Goal: Download file/media

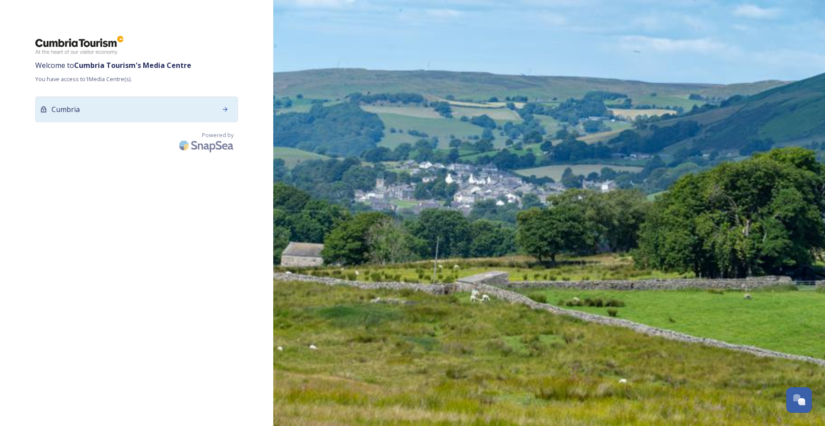
click at [222, 108] on icon at bounding box center [225, 109] width 7 height 7
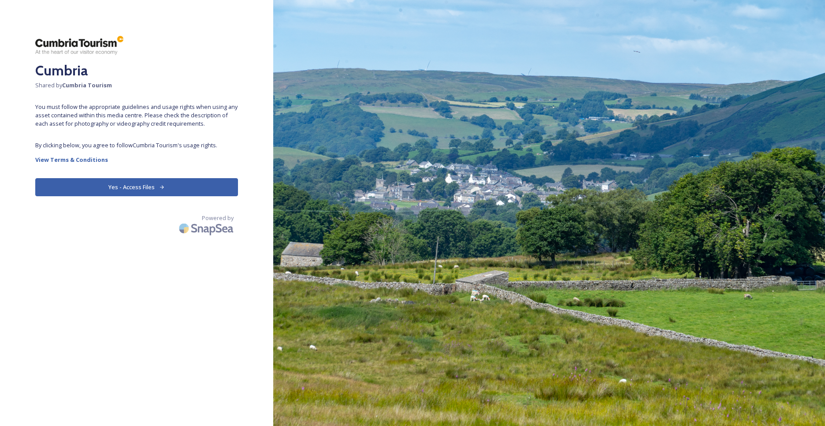
click at [125, 186] on button "Yes - Access Files" at bounding box center [136, 187] width 203 height 18
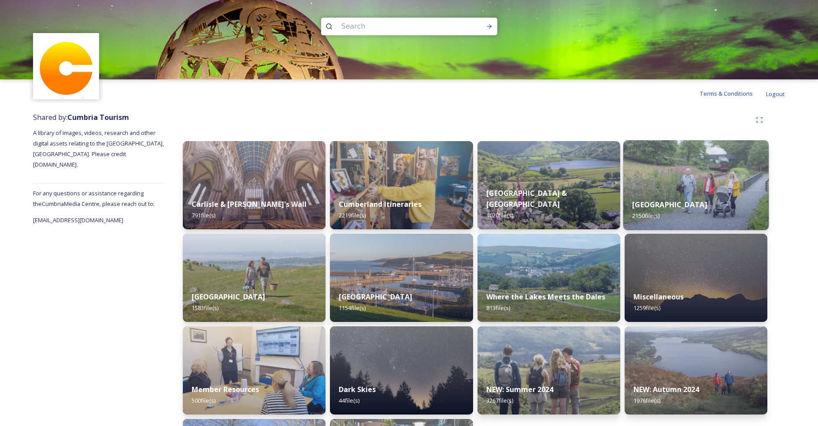
click at [654, 212] on div "[GEOGRAPHIC_DATA] 2150 file(s)" at bounding box center [697, 210] width 146 height 40
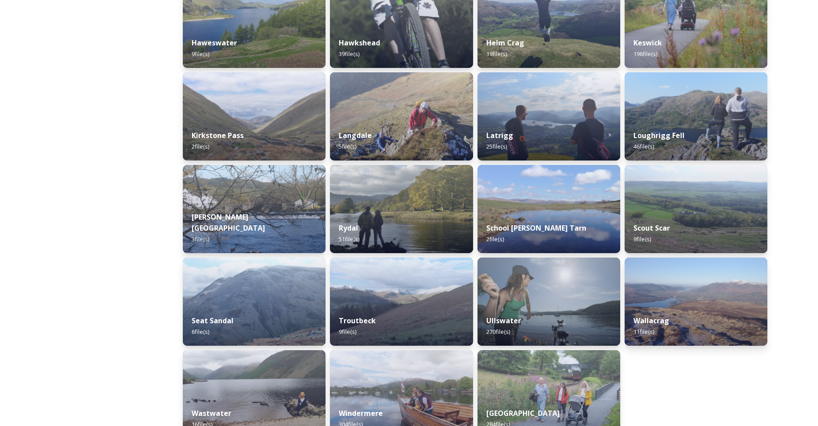
scroll to position [421, 0]
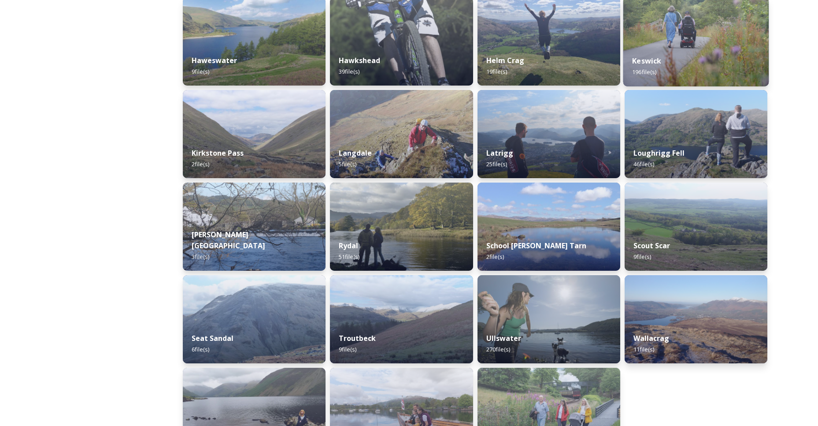
click at [642, 69] on span "196 file(s)" at bounding box center [644, 72] width 24 height 8
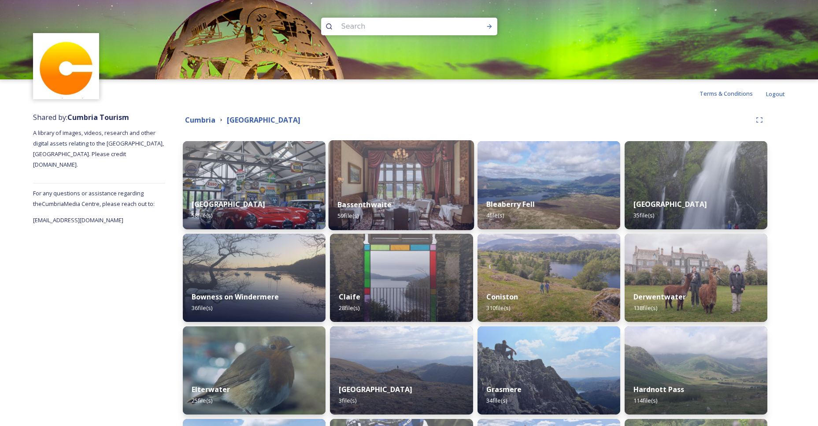
click at [383, 204] on strong "Bassenthwaite" at bounding box center [365, 205] width 54 height 10
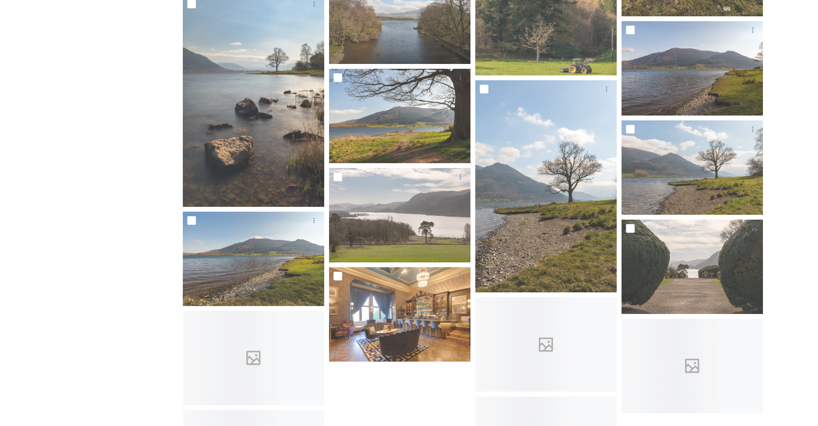
scroll to position [1446, 0]
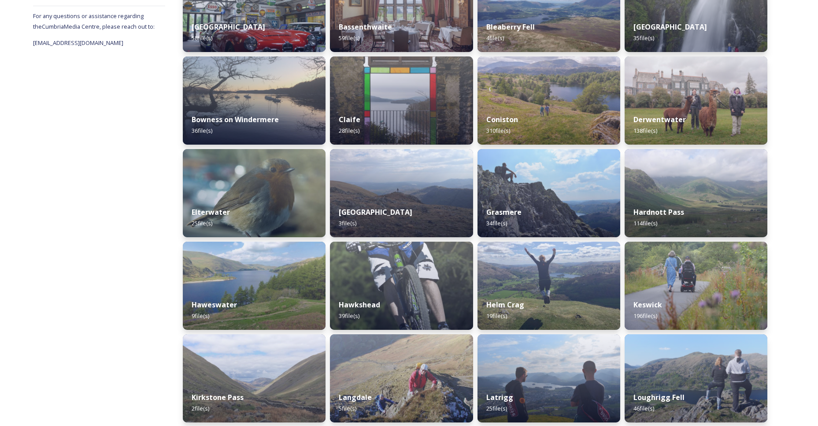
scroll to position [230, 0]
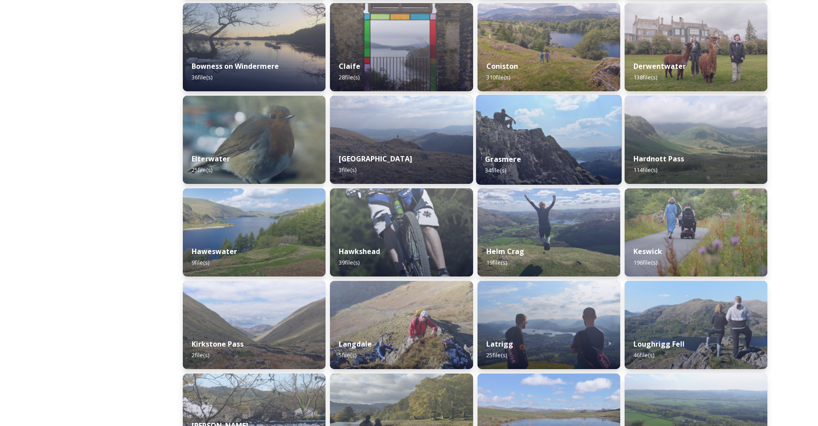
click at [497, 161] on strong "Grasmere" at bounding box center [503, 159] width 36 height 10
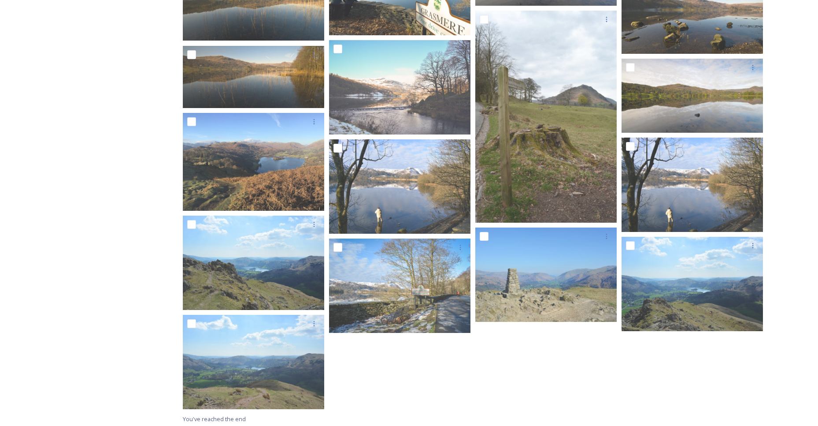
scroll to position [659, 0]
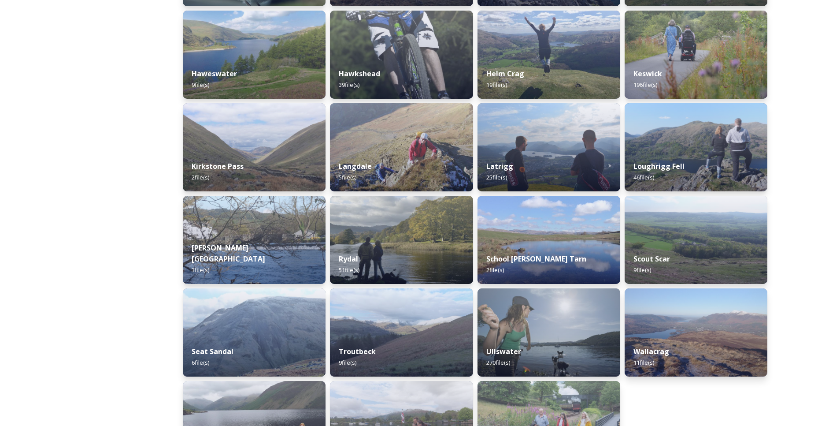
scroll to position [492, 0]
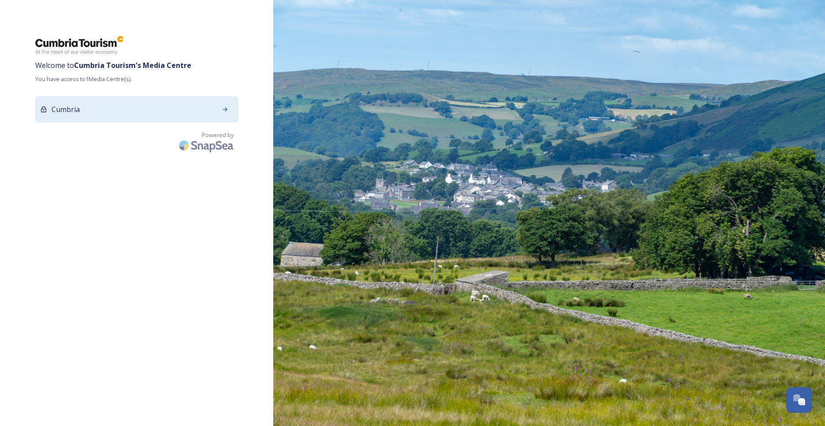
click at [171, 108] on div "Cumbria" at bounding box center [136, 110] width 203 height 26
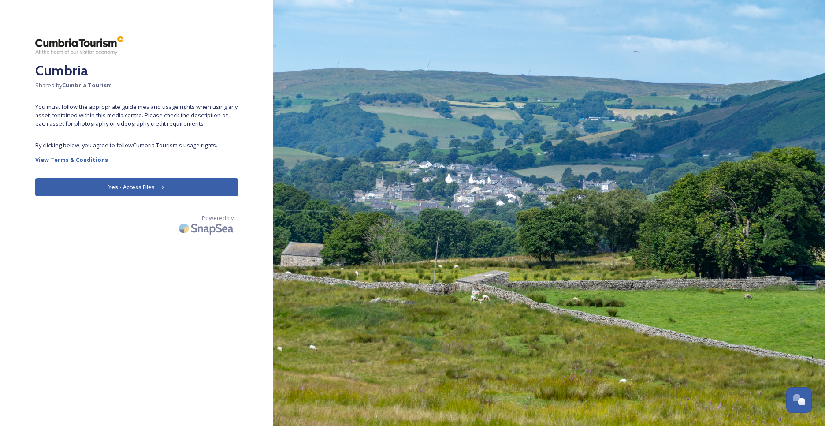
click at [156, 184] on button "Yes - Access Files" at bounding box center [136, 187] width 203 height 18
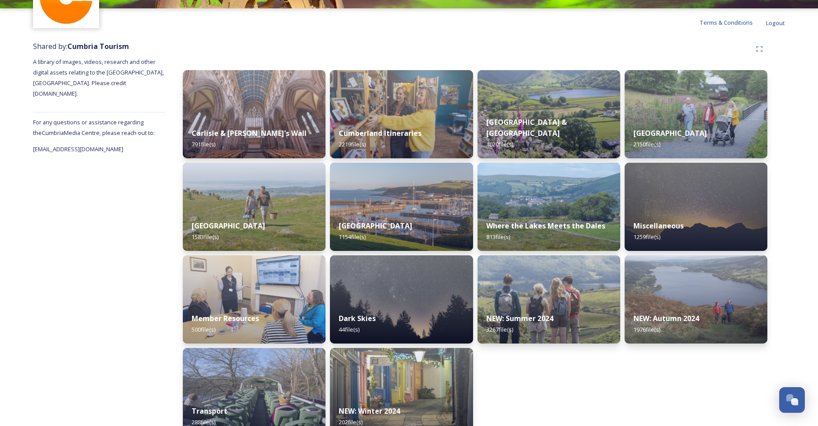
scroll to position [90, 0]
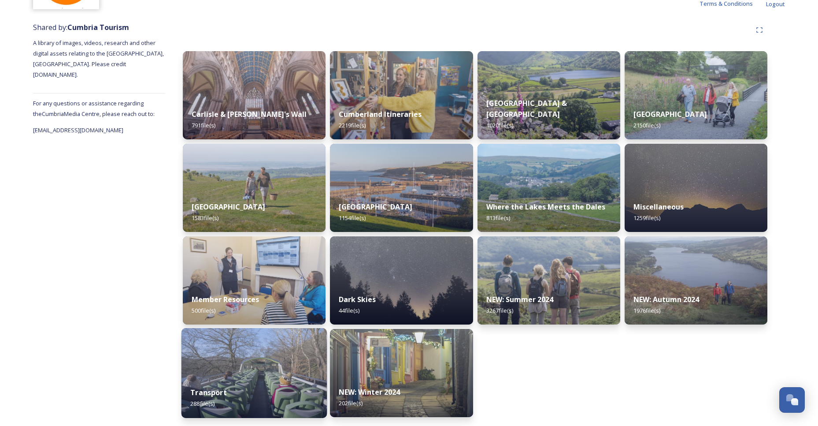
click at [206, 389] on strong "Transport" at bounding box center [208, 392] width 37 height 10
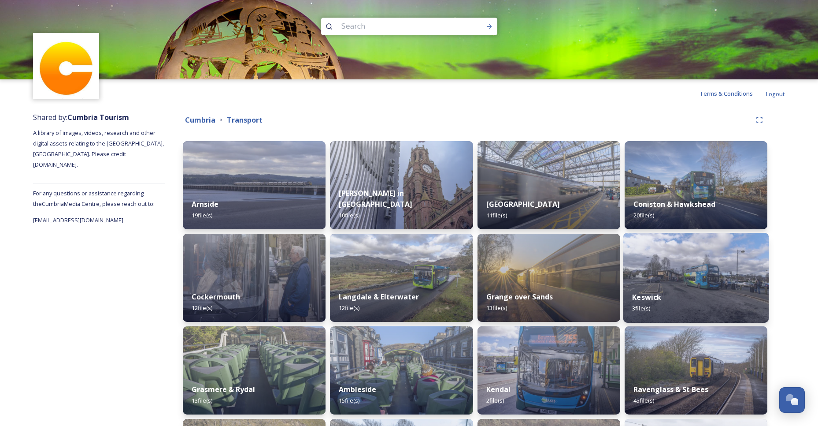
click at [653, 306] on div "Keswick 3 file(s)" at bounding box center [697, 302] width 146 height 40
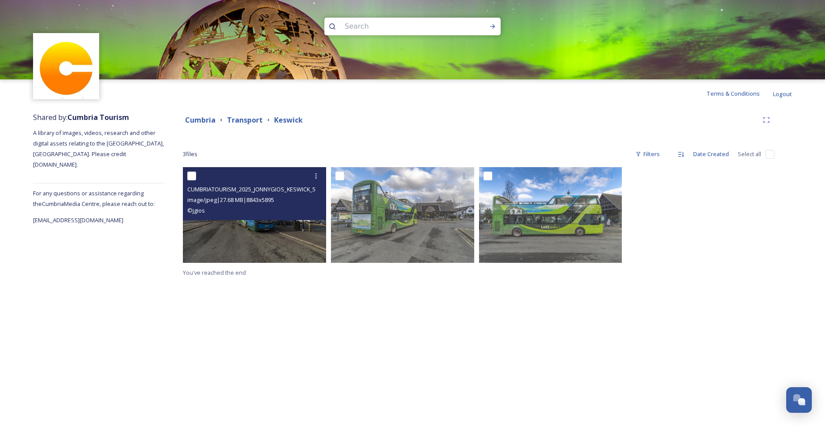
click at [252, 216] on div "CUMBRIATOURISM_2025_JONNYGIOS_KESWICK_5.jpg image/jpeg | 27.68 MB | 8843 x 5895…" at bounding box center [254, 193] width 143 height 53
click at [261, 226] on img at bounding box center [254, 215] width 143 height 96
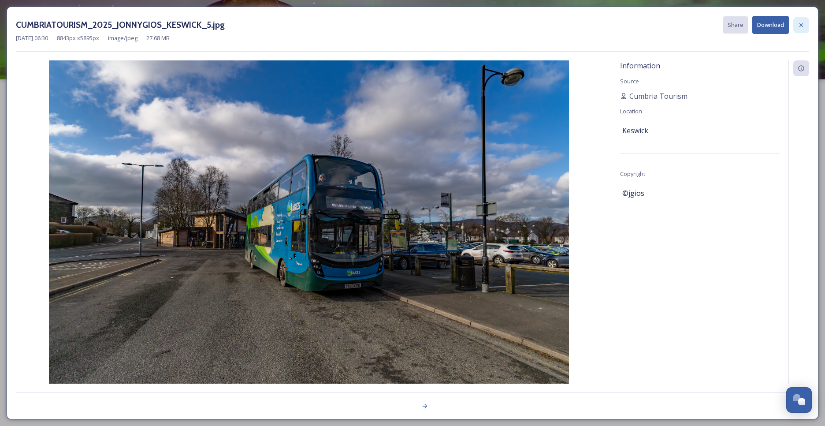
click at [800, 24] on icon at bounding box center [801, 25] width 4 height 4
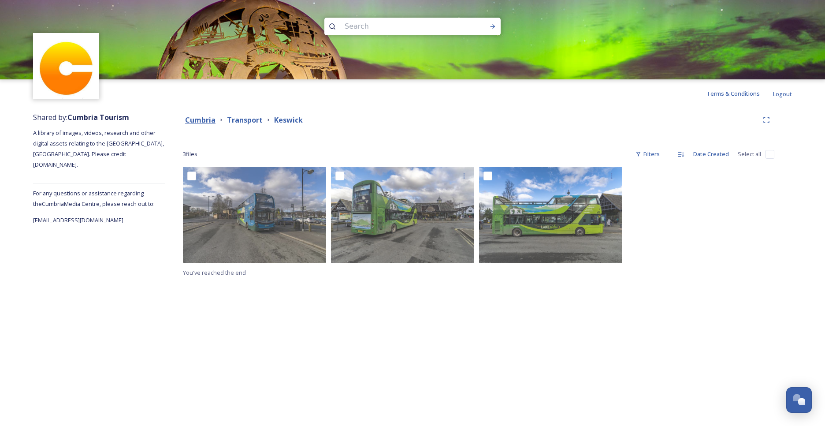
click at [207, 119] on strong "Cumbria" at bounding box center [200, 120] width 30 height 10
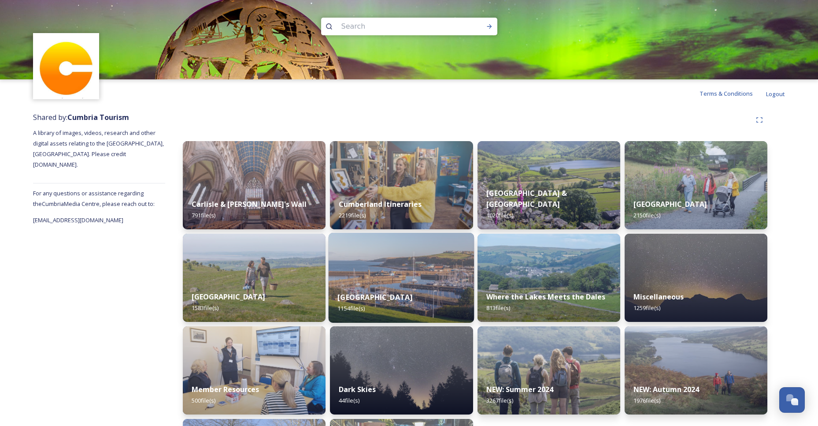
click at [400, 296] on strong "[GEOGRAPHIC_DATA]" at bounding box center [375, 297] width 75 height 10
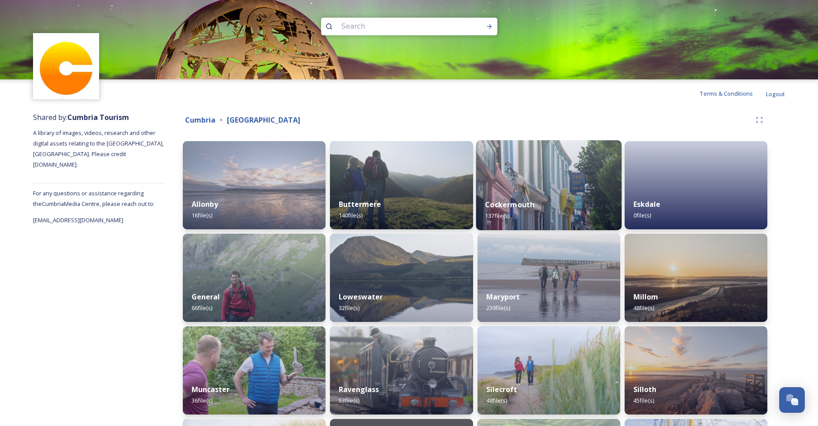
click at [506, 202] on strong "Cockermouth" at bounding box center [509, 205] width 49 height 10
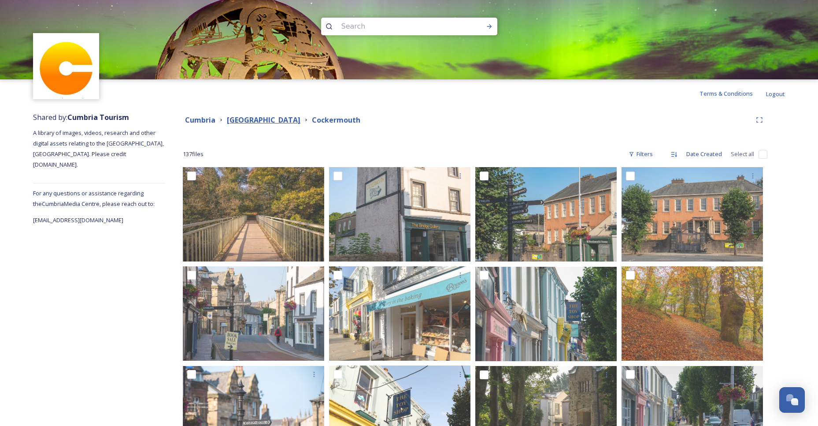
click at [292, 117] on strong "[GEOGRAPHIC_DATA]" at bounding box center [264, 120] width 74 height 10
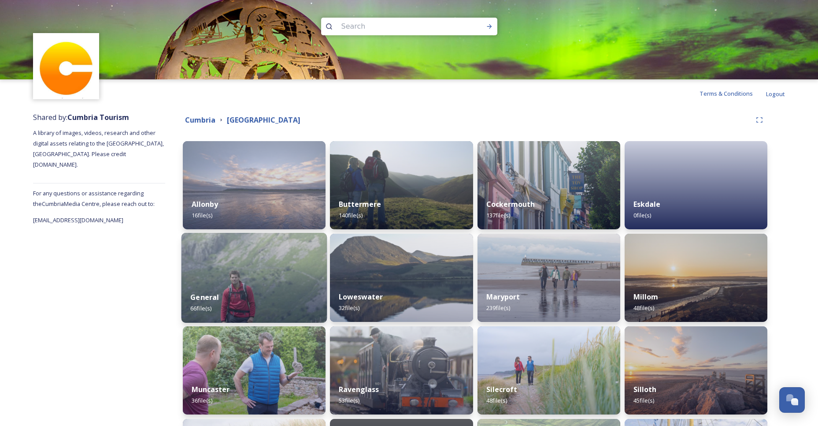
click at [243, 296] on div "General 66 file(s)" at bounding box center [255, 302] width 146 height 40
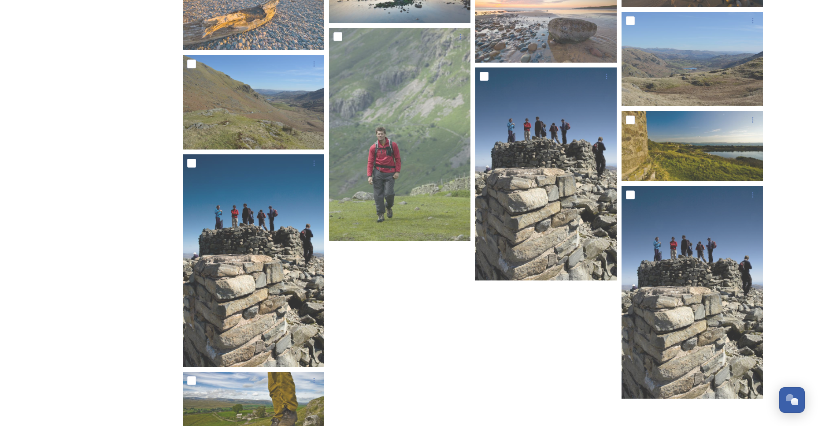
scroll to position [1676, 0]
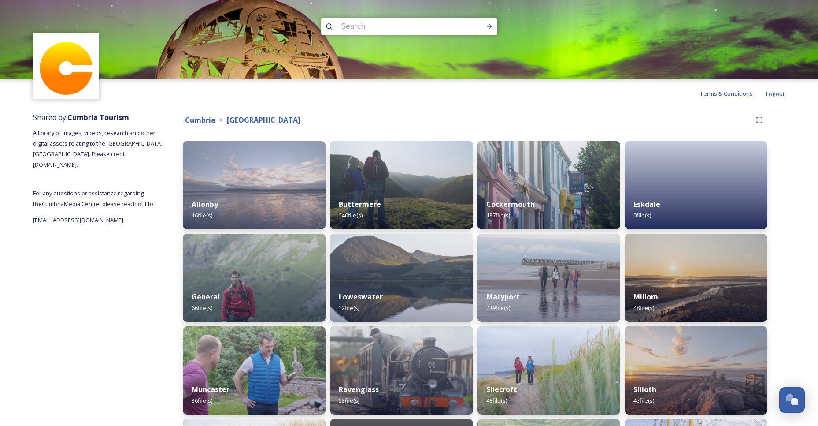
click at [195, 118] on strong "Cumbria" at bounding box center [200, 120] width 30 height 10
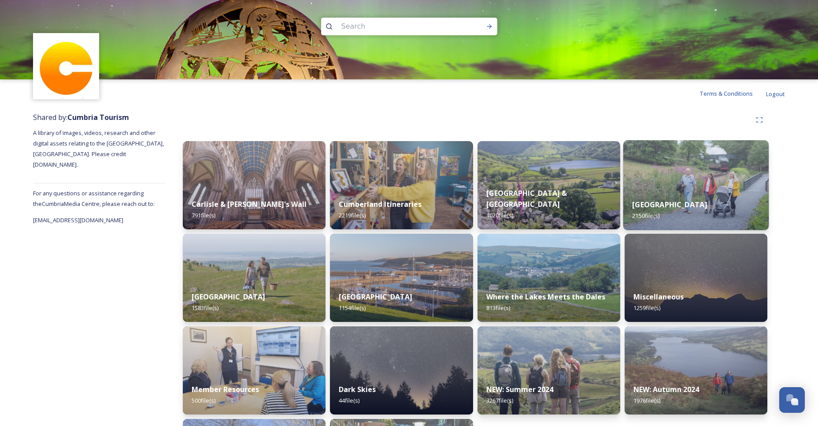
click at [656, 204] on strong "[GEOGRAPHIC_DATA]" at bounding box center [669, 205] width 75 height 10
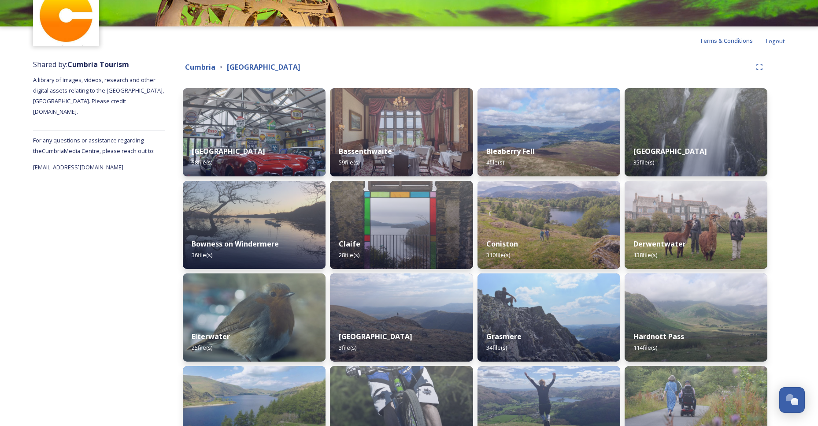
scroll to position [71, 0]
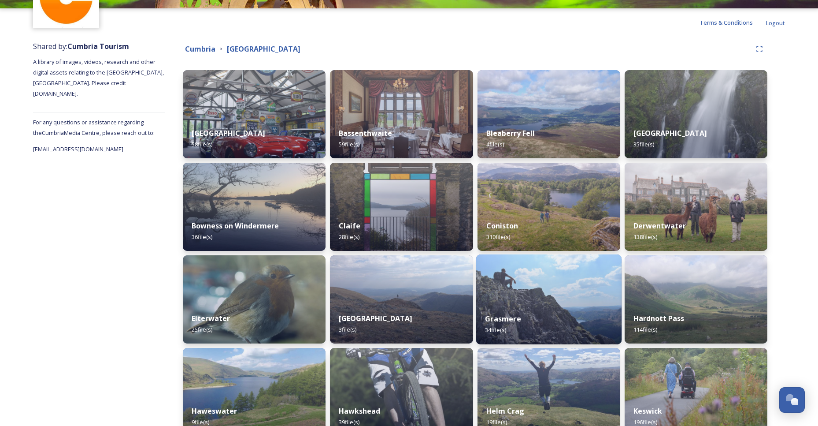
click at [497, 318] on strong "Grasmere" at bounding box center [503, 319] width 36 height 10
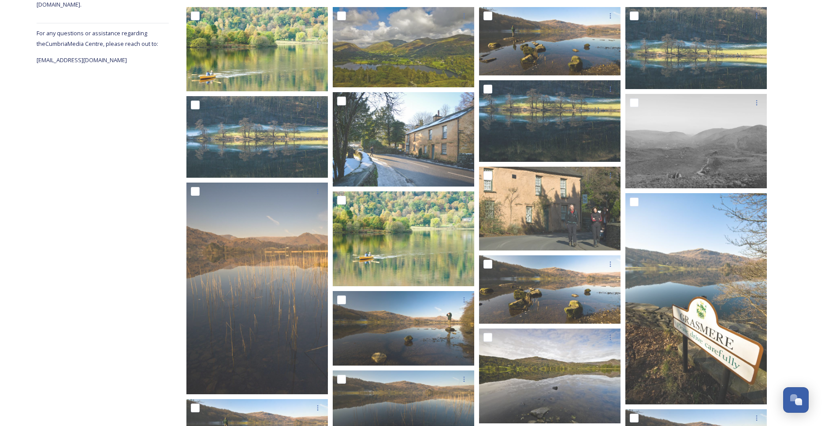
scroll to position [53, 0]
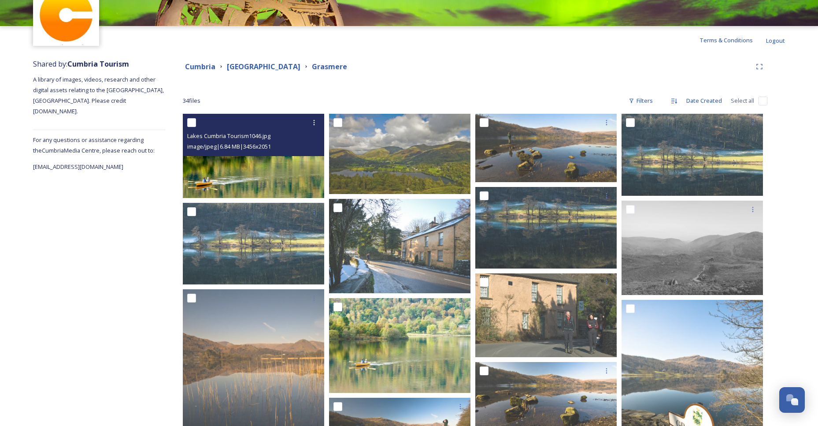
click at [242, 167] on img at bounding box center [253, 156] width 141 height 84
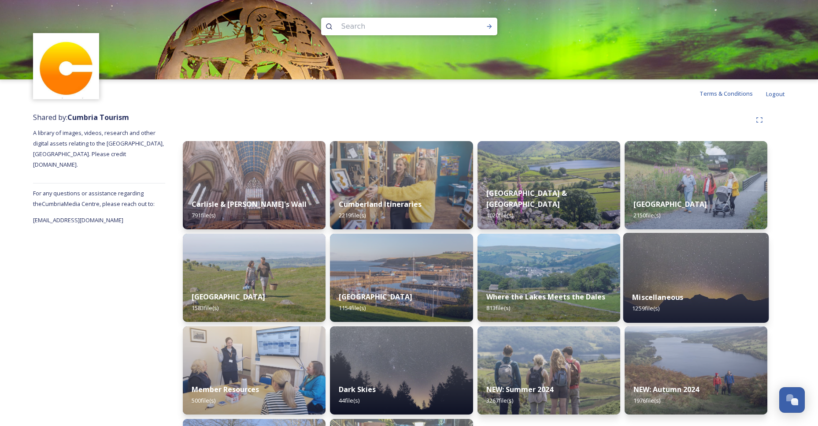
click at [661, 298] on strong "Miscellaneous" at bounding box center [657, 297] width 51 height 10
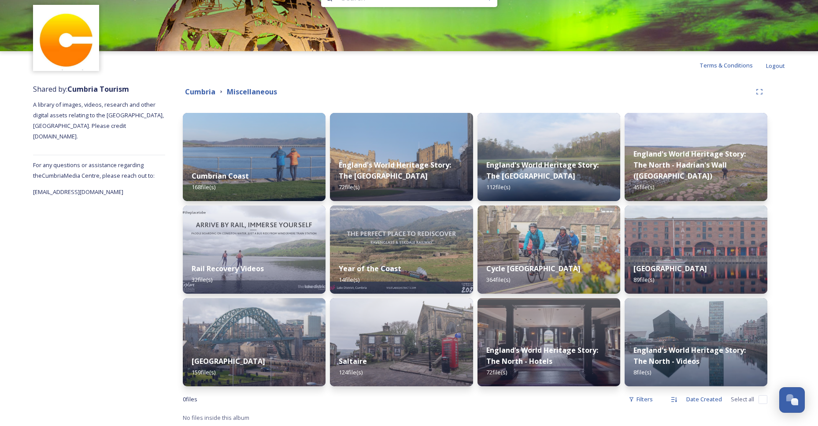
scroll to position [30, 0]
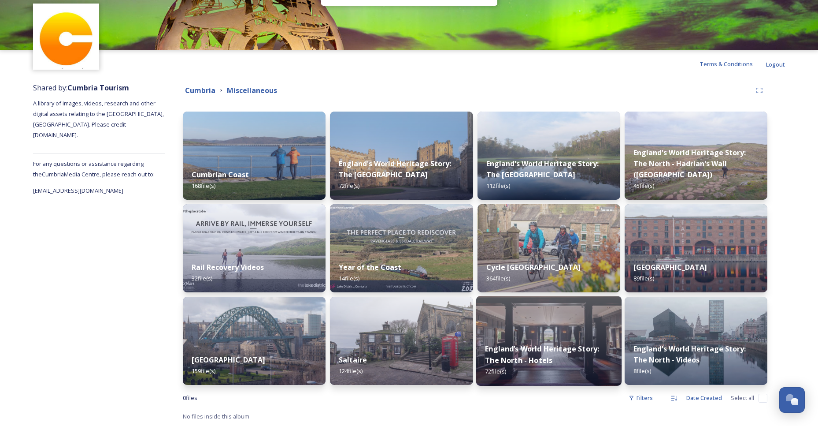
click at [525, 351] on strong "England’s World Heritage Story: The North - Hotels" at bounding box center [542, 354] width 114 height 21
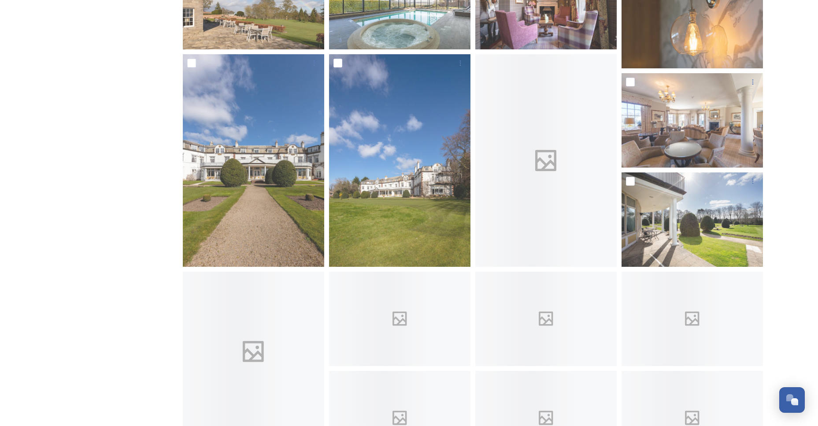
scroll to position [895, 0]
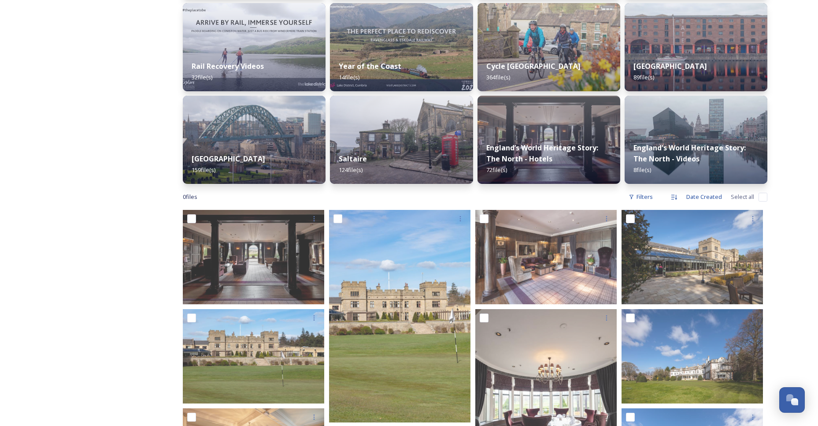
scroll to position [319, 0]
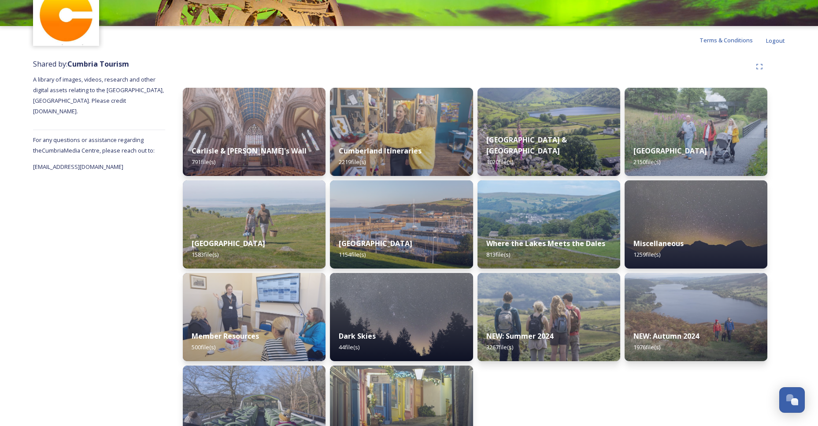
scroll to position [90, 0]
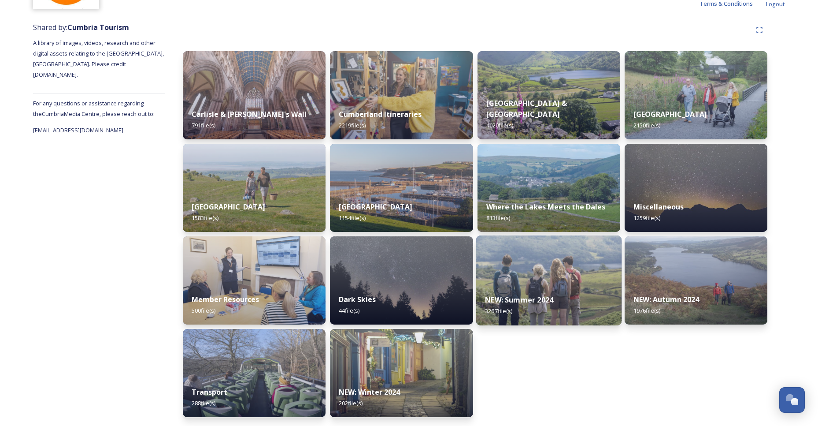
click at [533, 296] on strong "NEW: Summer 2024" at bounding box center [519, 300] width 68 height 10
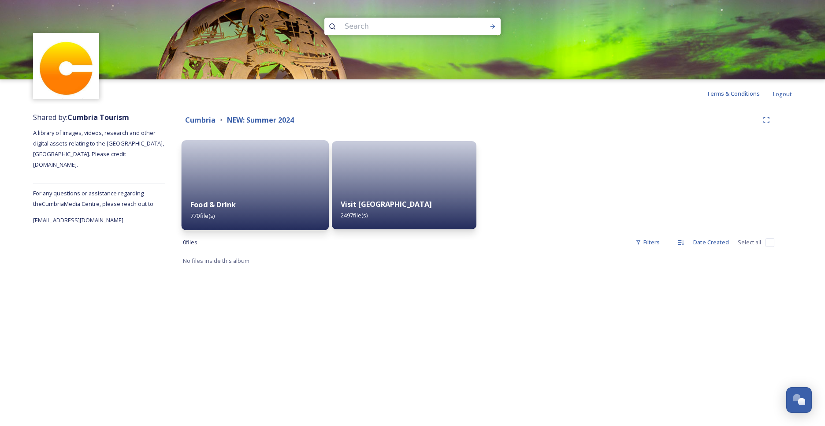
click at [212, 203] on strong "Food & Drink" at bounding box center [212, 205] width 45 height 10
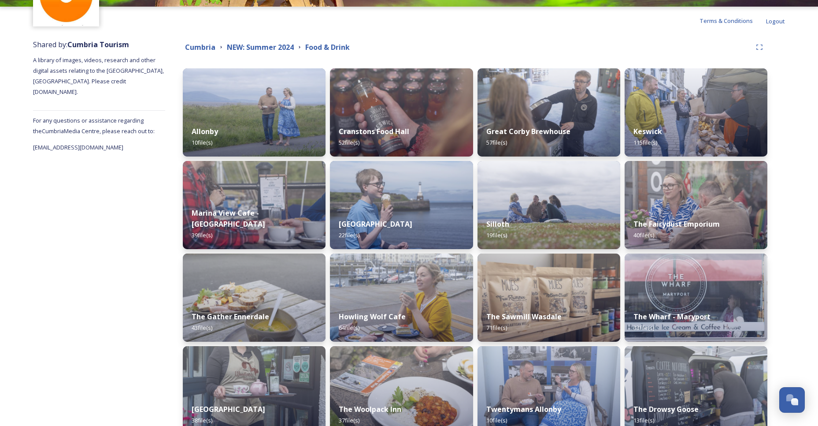
scroll to position [19, 0]
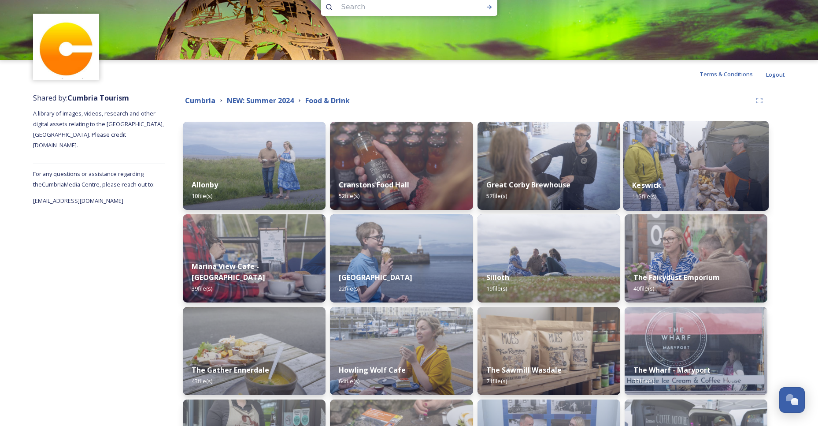
click at [652, 181] on strong "Keswick" at bounding box center [646, 185] width 29 height 10
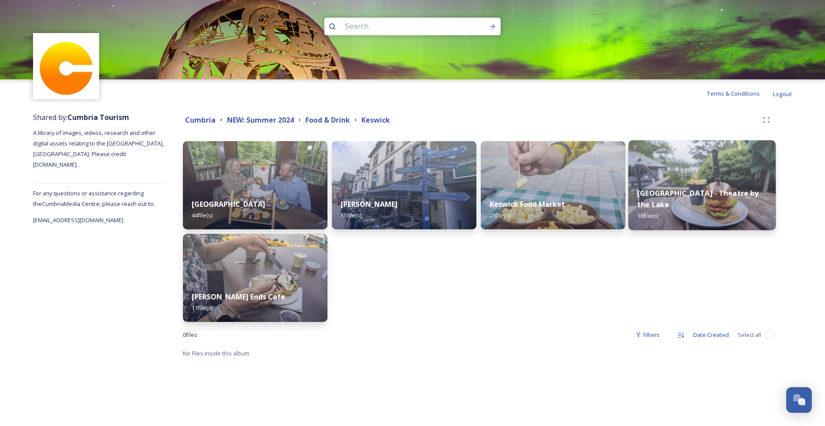
click at [685, 203] on strong "[GEOGRAPHIC_DATA] - Theatre by the Lake" at bounding box center [697, 198] width 121 height 21
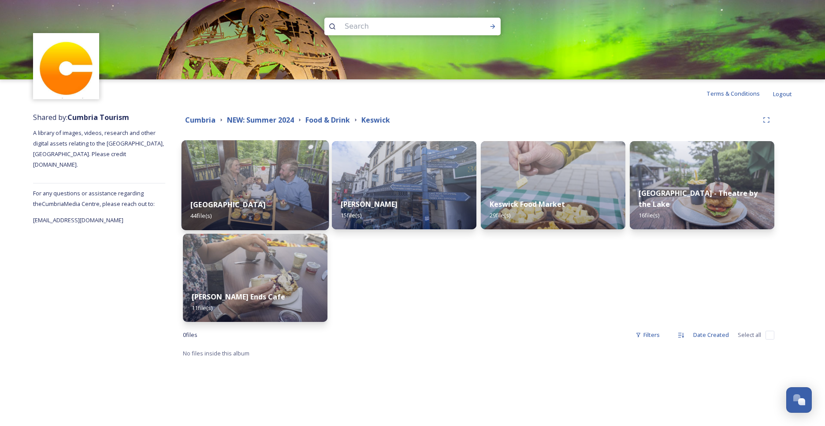
click at [258, 202] on strong "[GEOGRAPHIC_DATA]" at bounding box center [227, 205] width 75 height 10
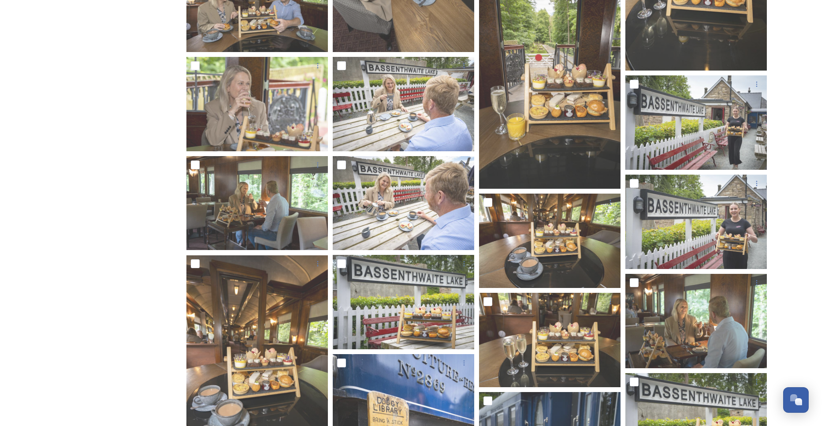
scroll to position [887, 0]
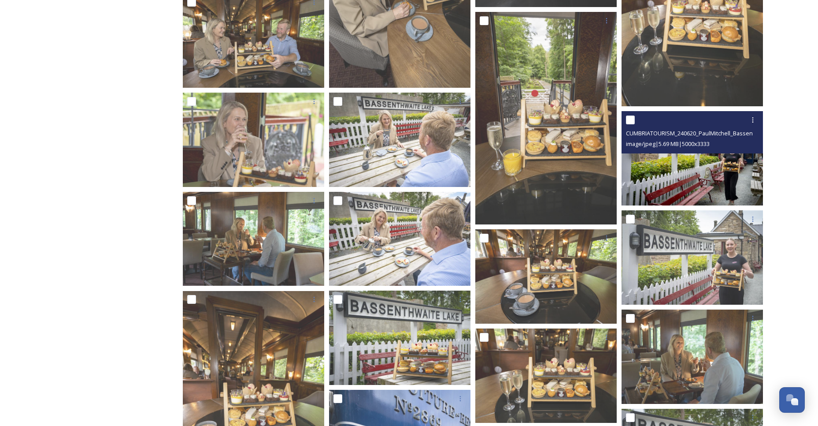
click at [704, 175] on img at bounding box center [692, 158] width 141 height 94
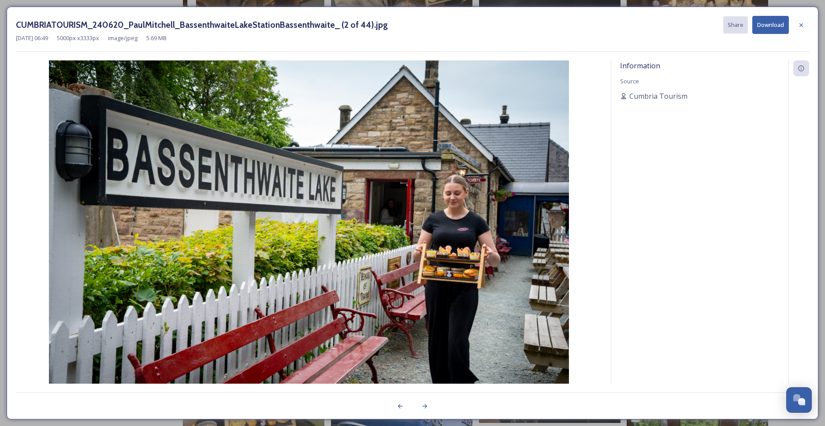
click at [768, 20] on button "Download" at bounding box center [770, 25] width 37 height 18
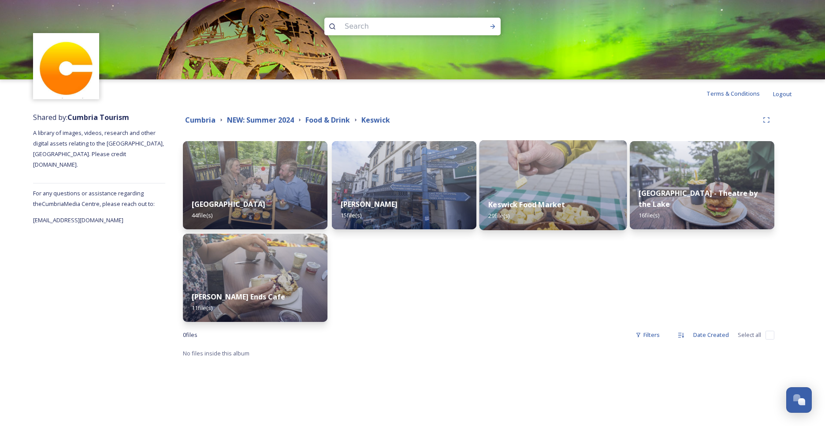
click at [538, 201] on strong "Keswick Food Market" at bounding box center [526, 205] width 77 height 10
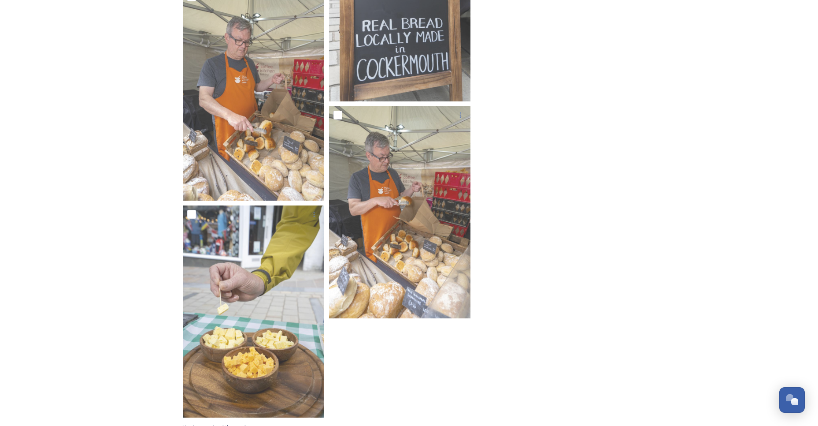
scroll to position [1021, 0]
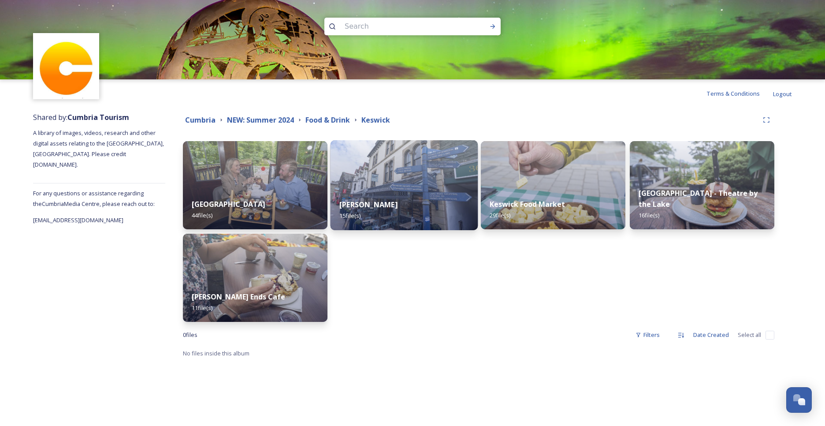
click at [391, 203] on strong "[PERSON_NAME]" at bounding box center [368, 205] width 58 height 10
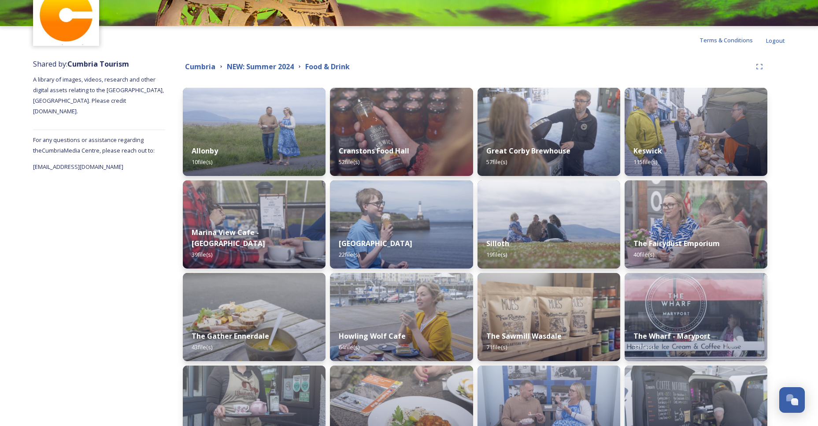
scroll to position [215, 0]
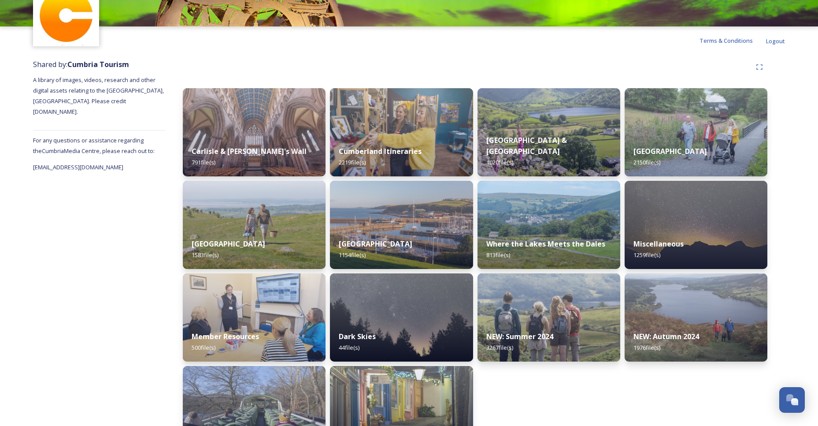
scroll to position [53, 0]
click at [659, 333] on strong "NEW: Autumn 2024" at bounding box center [665, 336] width 67 height 10
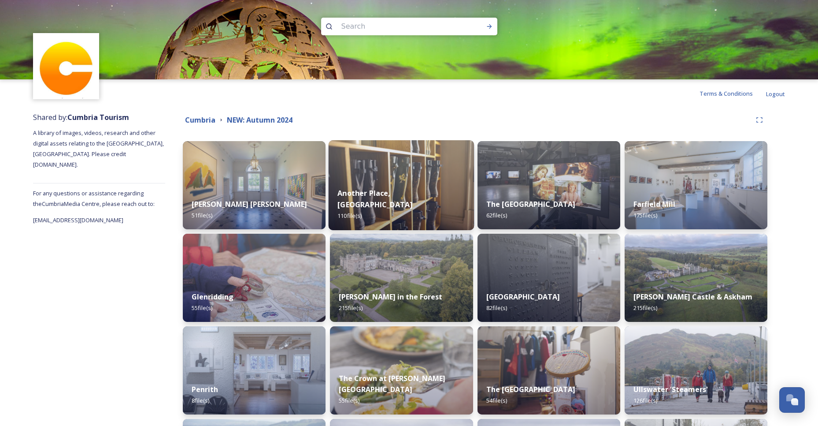
click at [380, 206] on strong "Another Place, [GEOGRAPHIC_DATA]" at bounding box center [375, 198] width 75 height 21
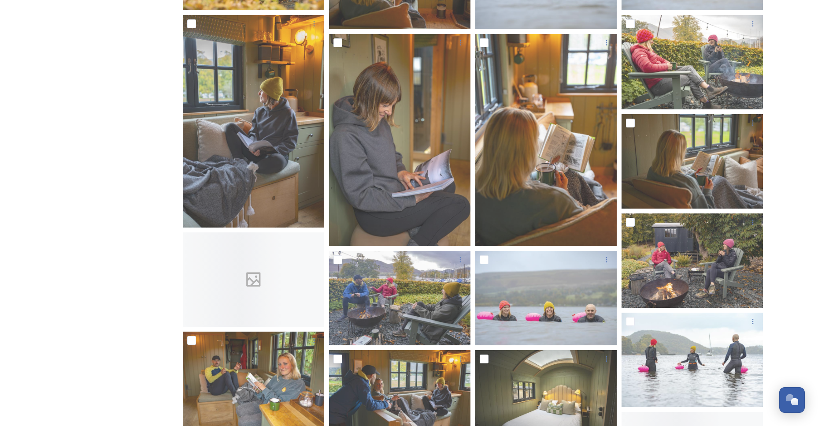
scroll to position [2295, 0]
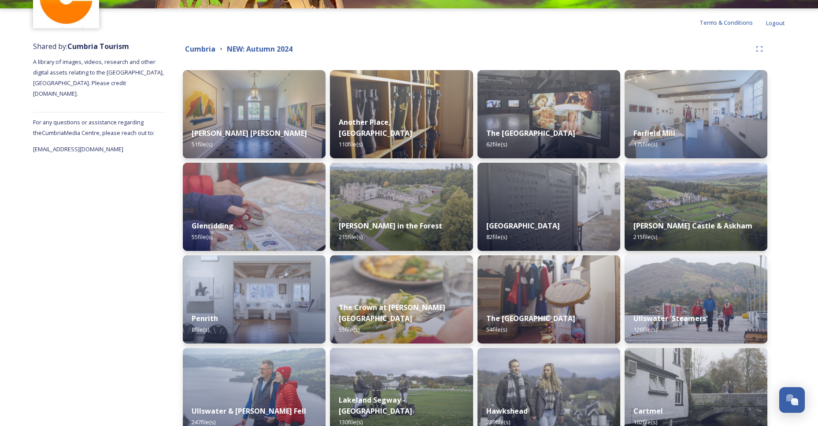
scroll to position [122, 0]
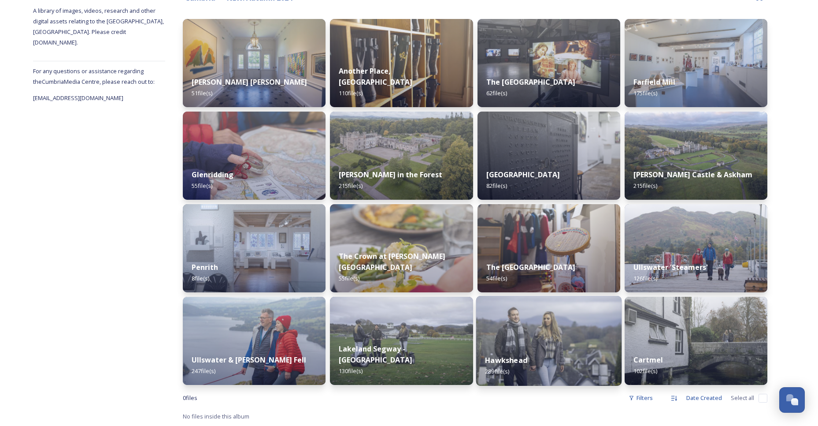
click at [511, 361] on strong "Hawkshead" at bounding box center [506, 360] width 42 height 10
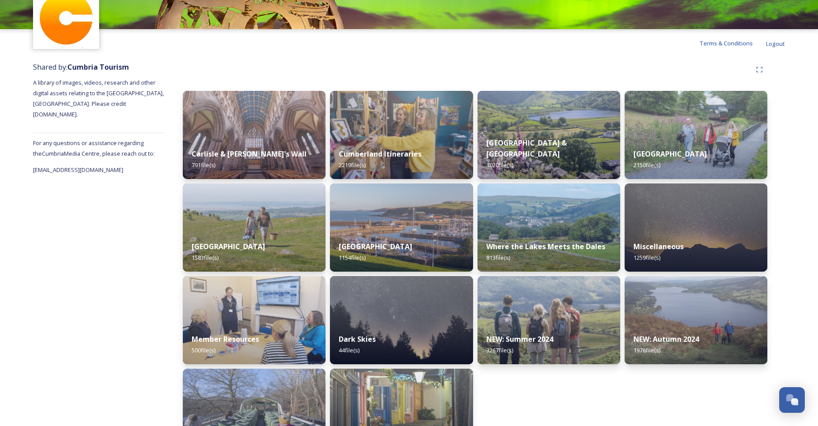
scroll to position [90, 0]
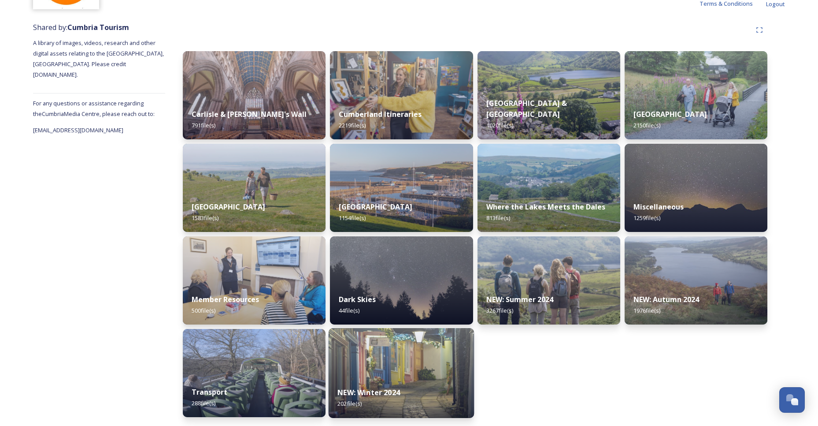
click at [395, 388] on strong "NEW: Winter 2024" at bounding box center [369, 392] width 63 height 10
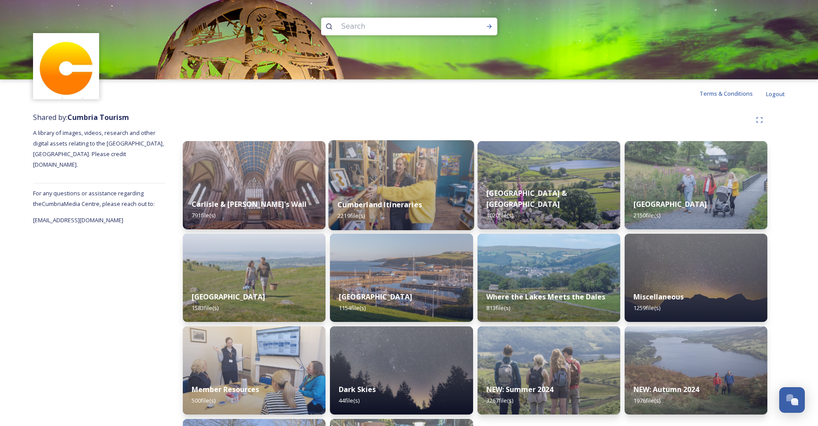
click at [391, 203] on strong "Cumberland Itineraries" at bounding box center [380, 205] width 85 height 10
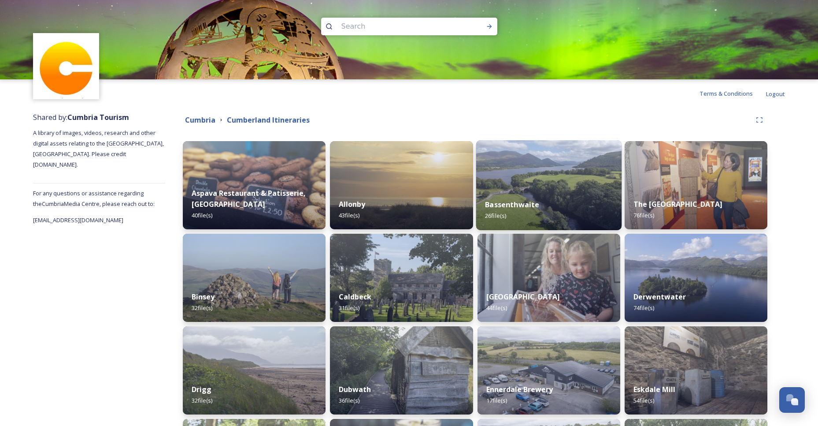
click at [509, 205] on strong "Bassenthwaite" at bounding box center [512, 205] width 54 height 10
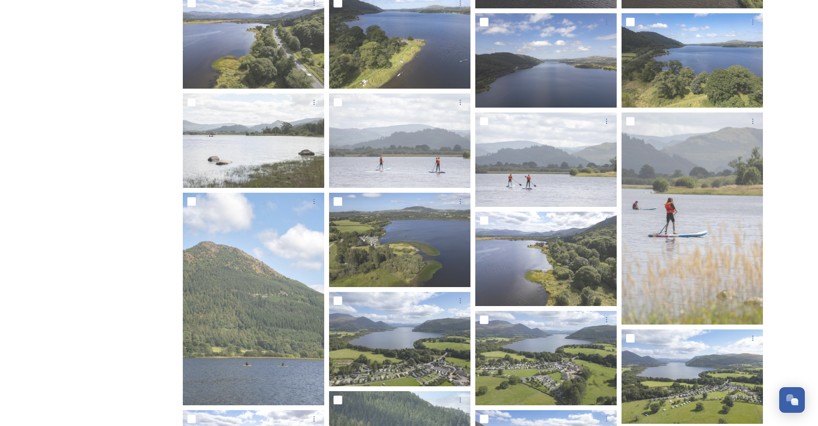
scroll to position [426, 0]
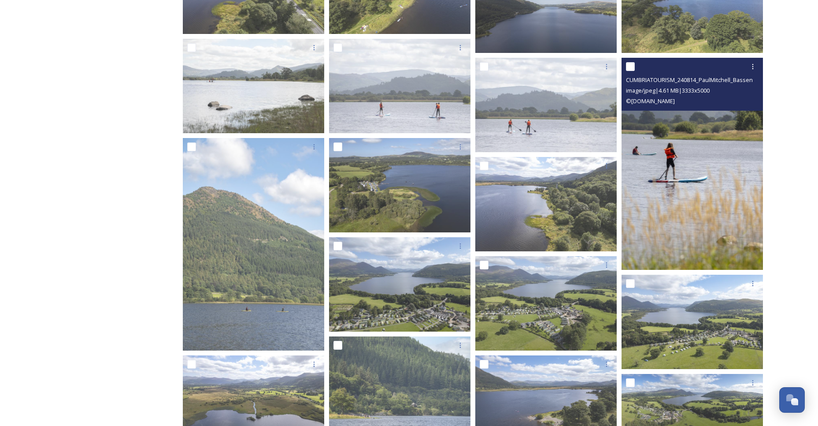
click at [675, 163] on img at bounding box center [692, 164] width 141 height 212
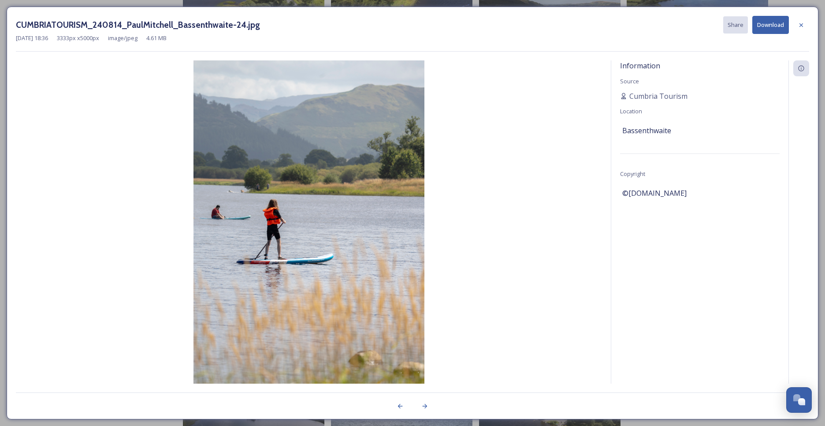
click at [767, 24] on button "Download" at bounding box center [770, 25] width 37 height 18
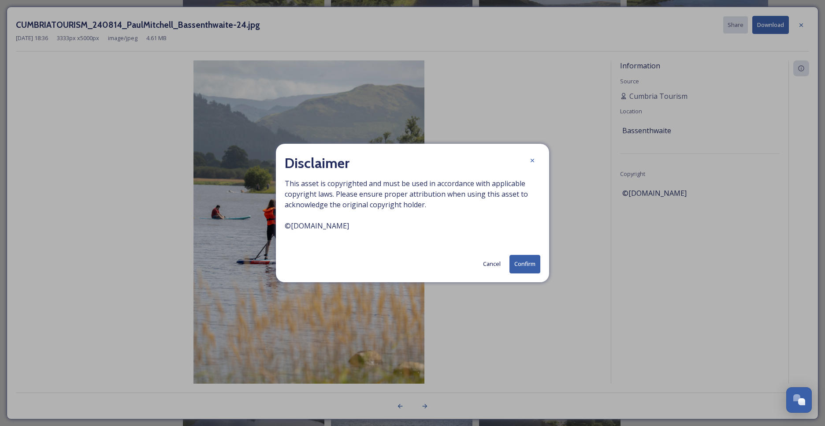
click at [520, 260] on button "Confirm" at bounding box center [524, 264] width 31 height 18
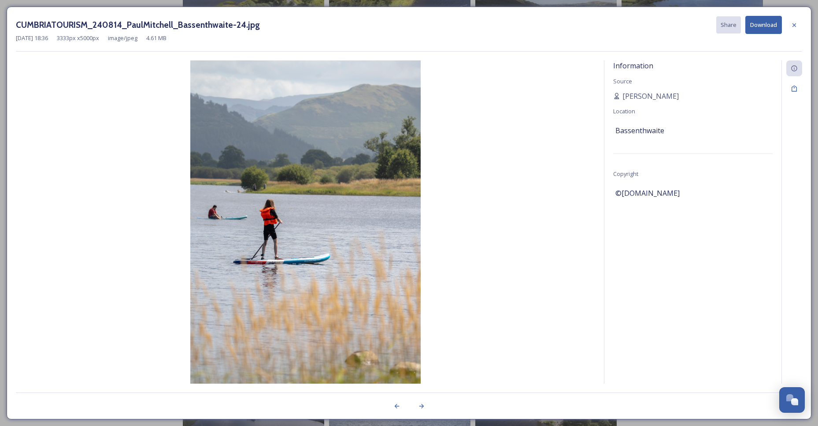
click at [538, 84] on img at bounding box center [305, 233] width 579 height 346
click at [795, 22] on icon at bounding box center [794, 25] width 7 height 7
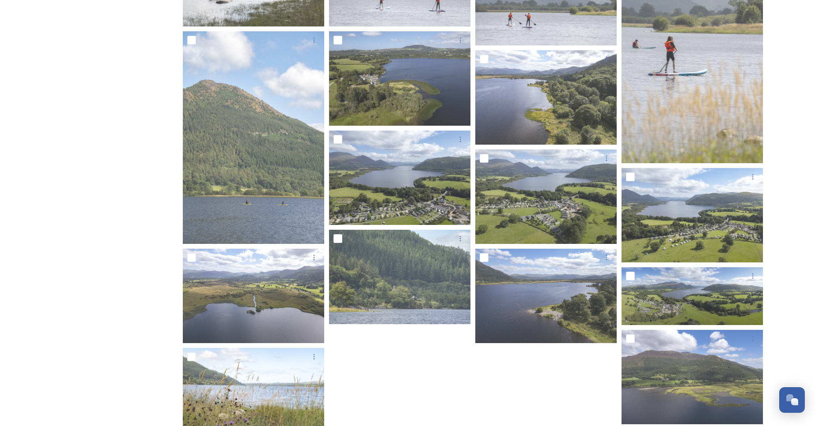
scroll to position [568, 0]
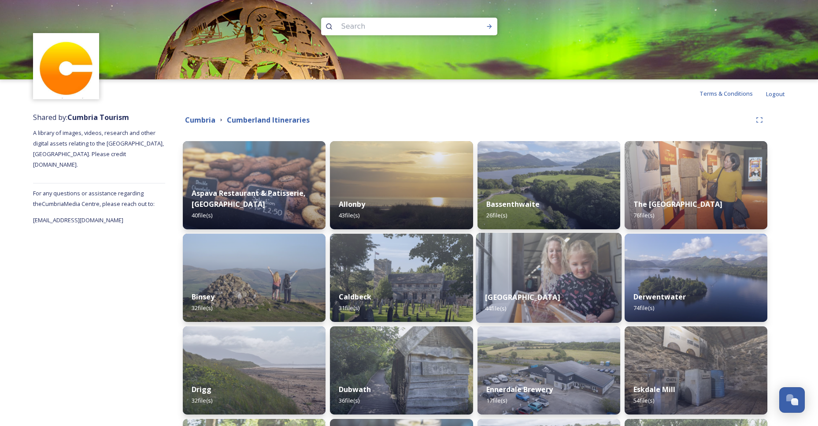
click at [534, 296] on strong "[GEOGRAPHIC_DATA]" at bounding box center [522, 297] width 75 height 10
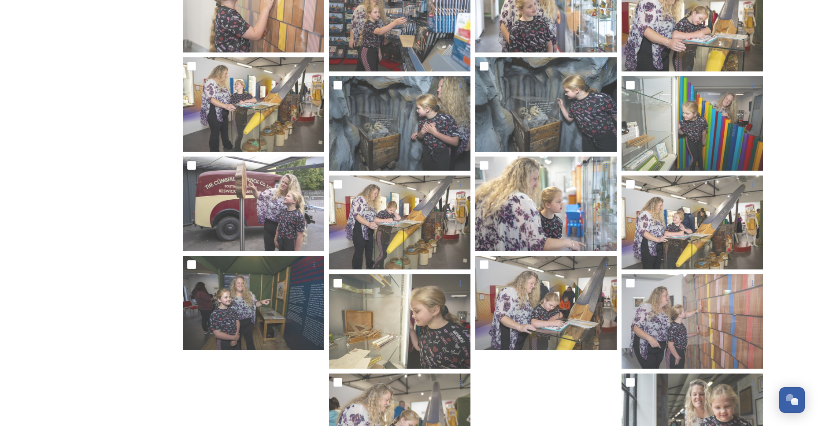
scroll to position [964, 0]
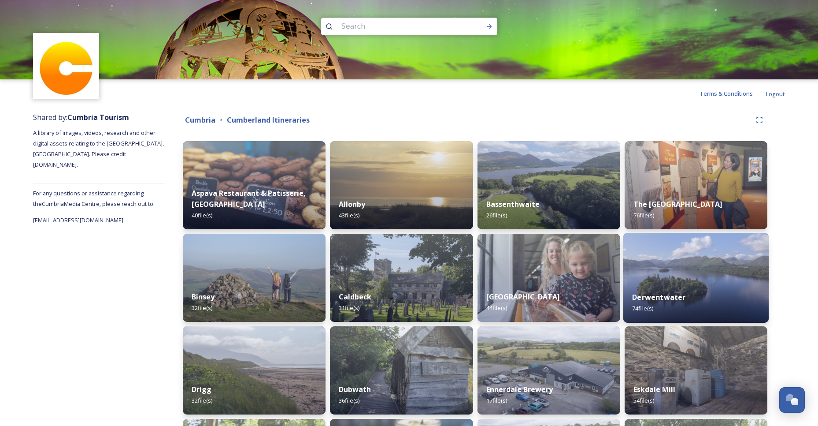
click at [677, 295] on strong "Derwentwater" at bounding box center [658, 297] width 53 height 10
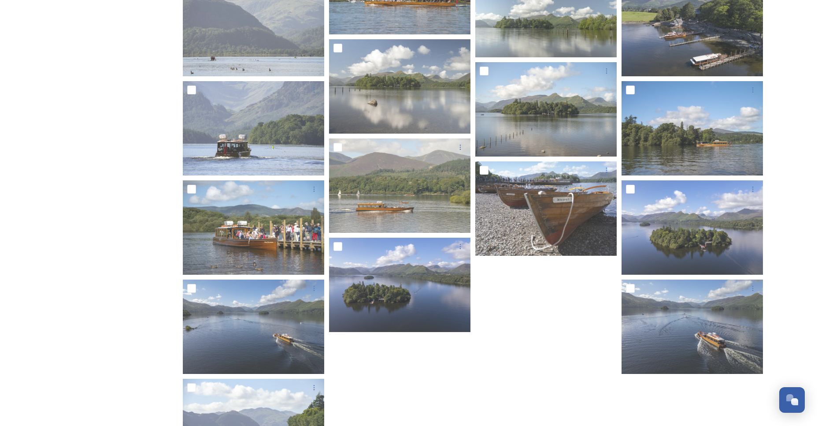
scroll to position [1875, 0]
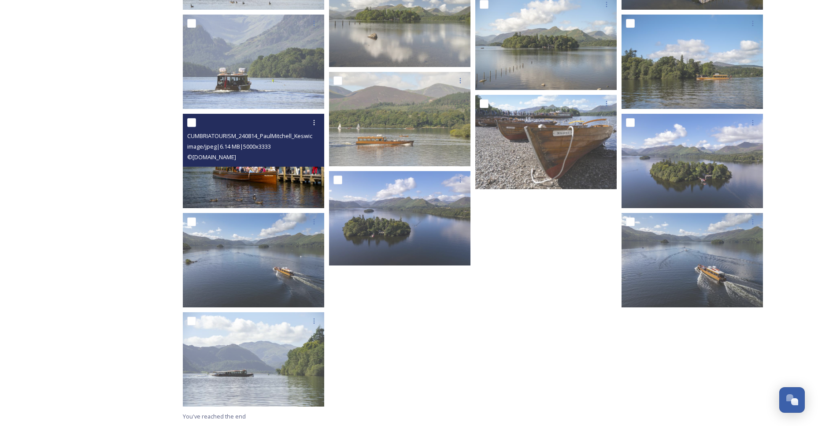
click at [263, 164] on div "CUMBRIATOURISM_240814_PaulMitchell_KeswickDerwentwater-51.jpg image/jpeg | 6.14…" at bounding box center [253, 140] width 141 height 53
click at [262, 168] on img at bounding box center [253, 161] width 141 height 94
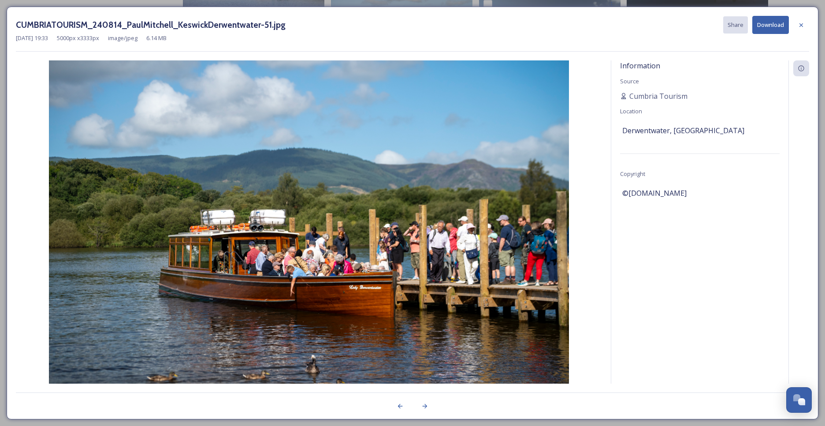
click at [771, 26] on button "Download" at bounding box center [770, 25] width 37 height 18
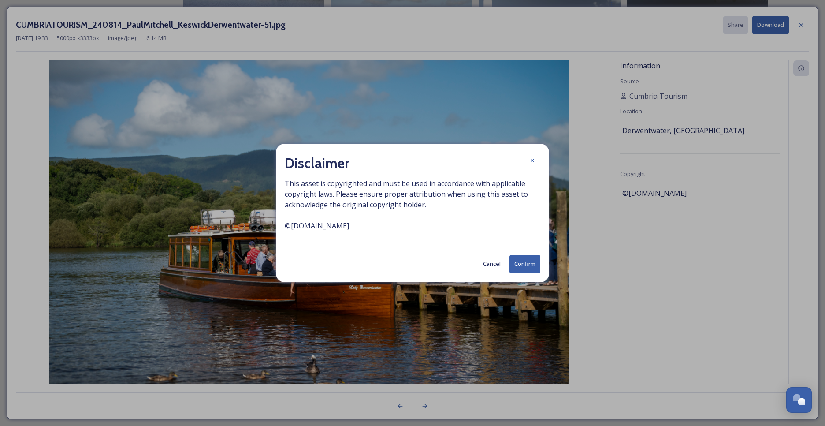
click at [525, 259] on button "Confirm" at bounding box center [524, 264] width 31 height 18
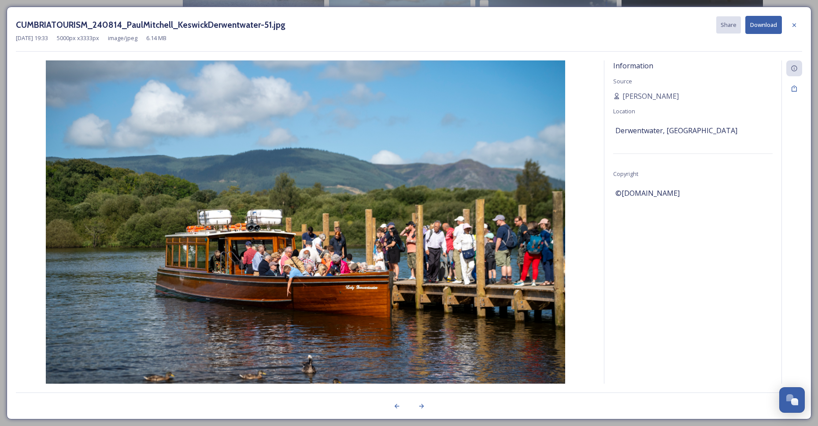
click at [500, 107] on img at bounding box center [305, 233] width 579 height 346
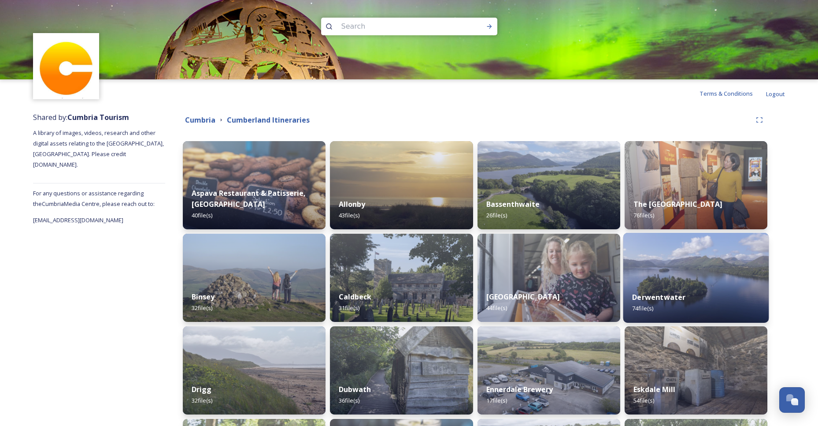
click at [658, 294] on strong "Derwentwater" at bounding box center [658, 297] width 53 height 10
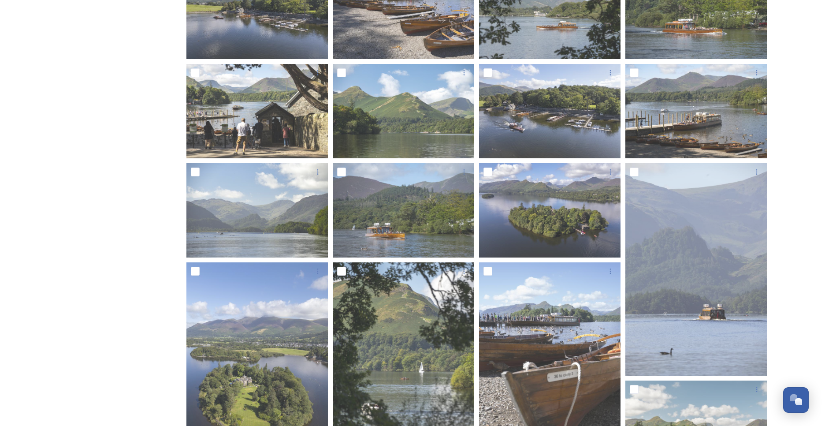
scroll to position [372, 0]
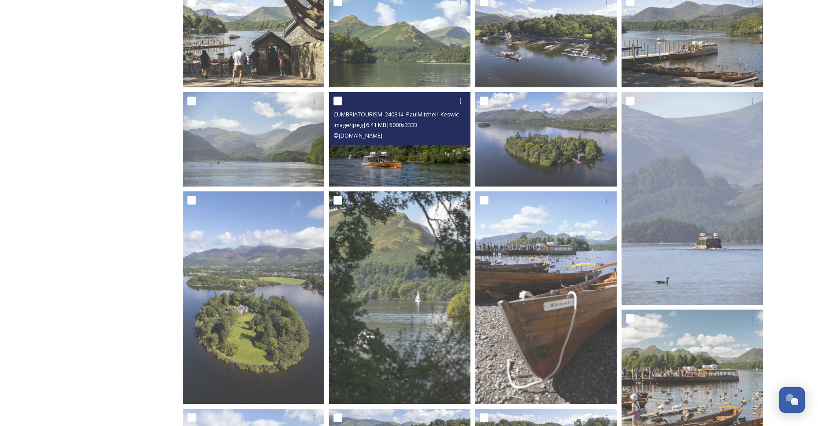
click at [382, 159] on img at bounding box center [399, 139] width 141 height 94
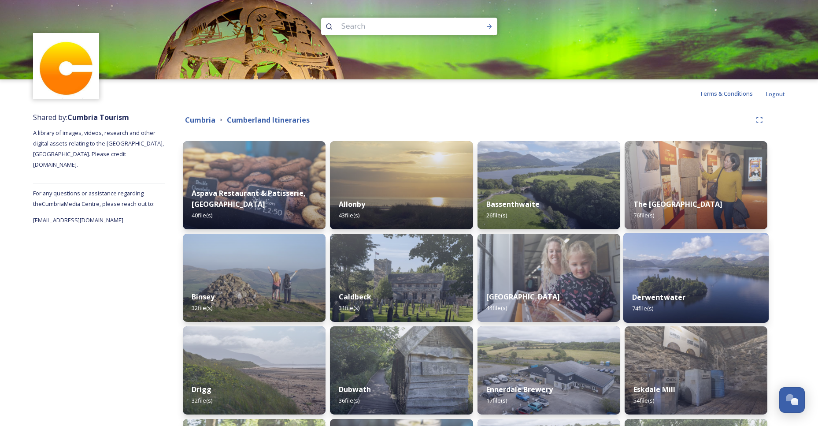
click at [649, 297] on strong "Derwentwater" at bounding box center [658, 297] width 53 height 10
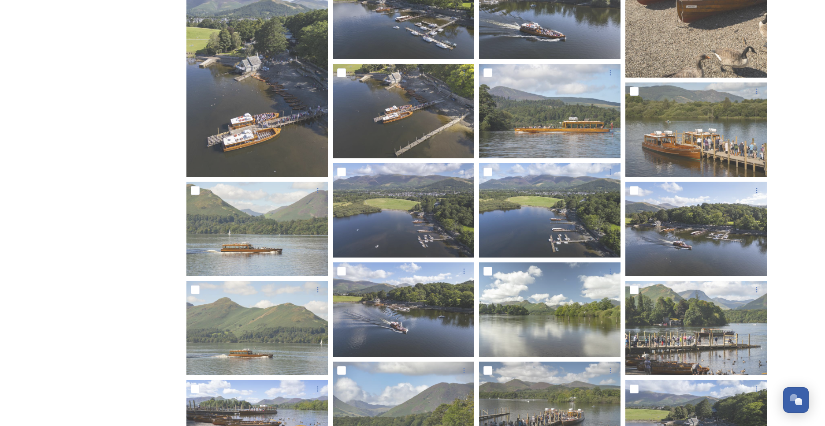
scroll to position [905, 0]
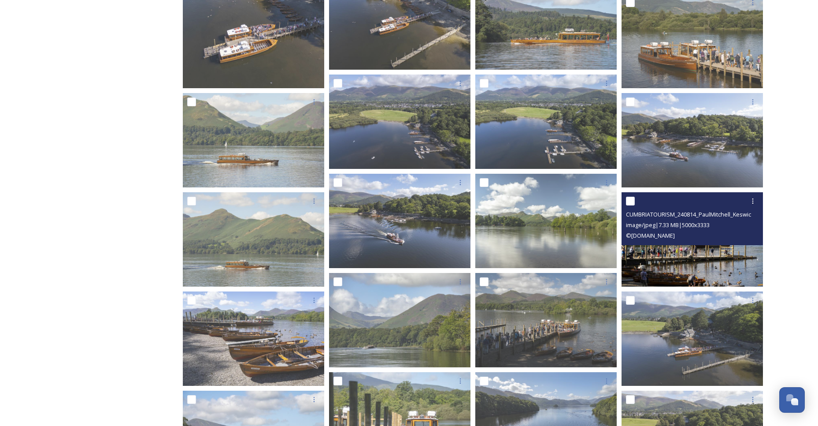
click at [655, 249] on img at bounding box center [692, 239] width 141 height 94
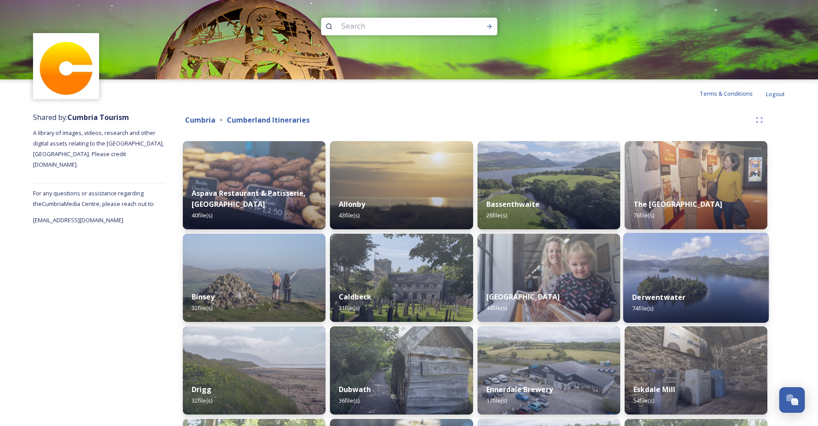
click at [653, 270] on img at bounding box center [697, 278] width 146 height 90
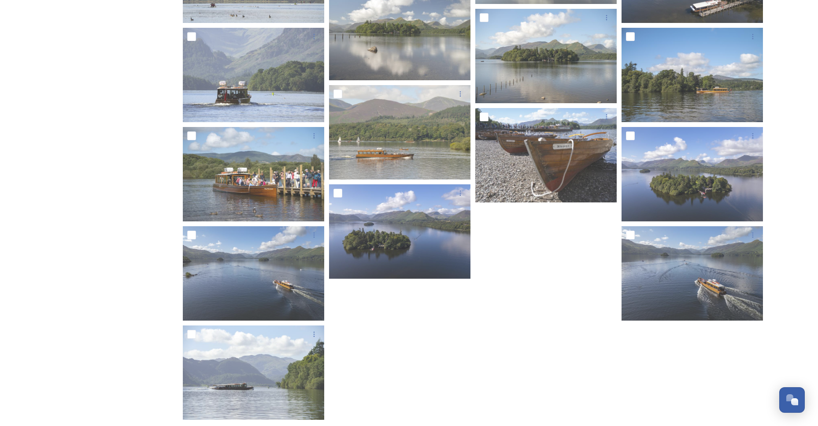
scroll to position [1875, 0]
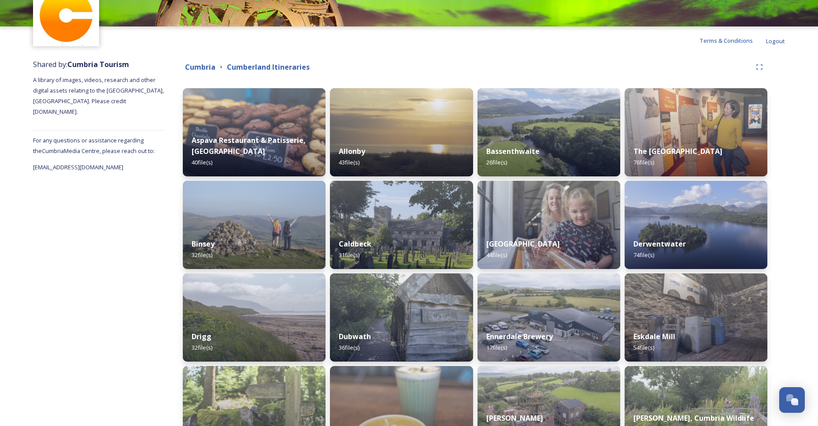
scroll to position [71, 0]
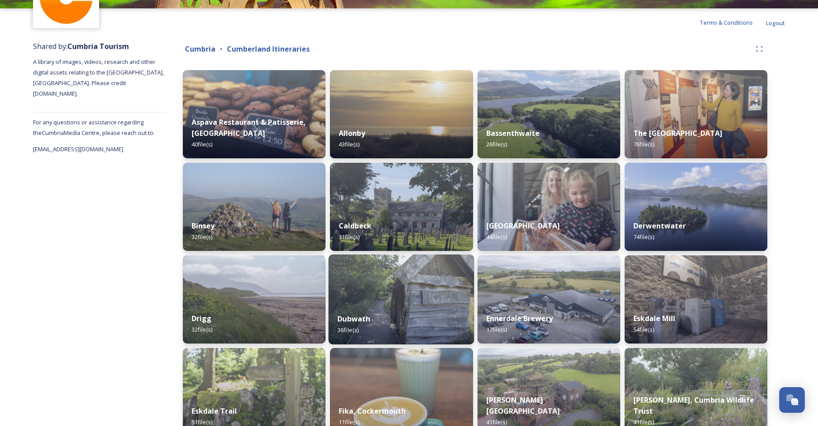
click at [423, 306] on div "Dubwath 36 file(s)" at bounding box center [402, 324] width 146 height 40
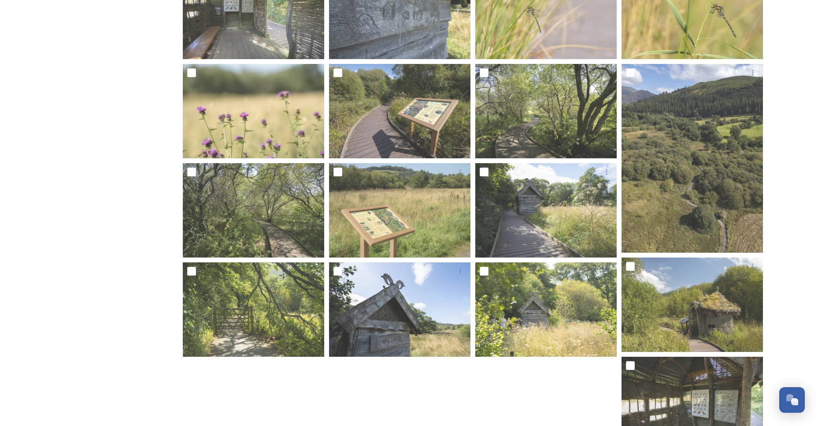
scroll to position [357, 0]
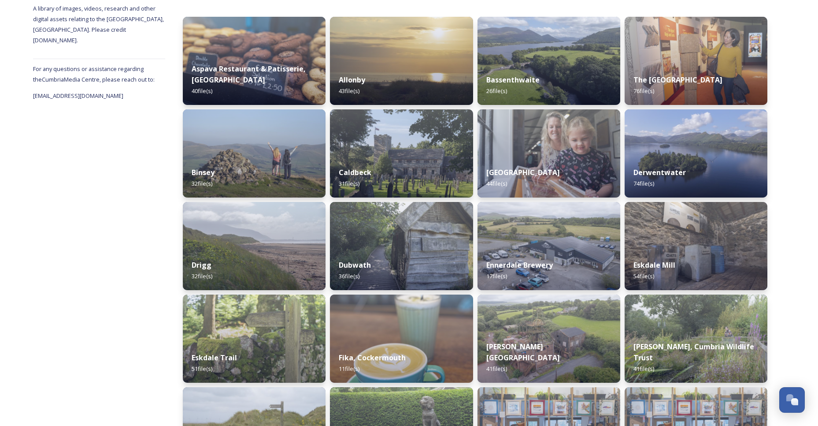
scroll to position [337, 0]
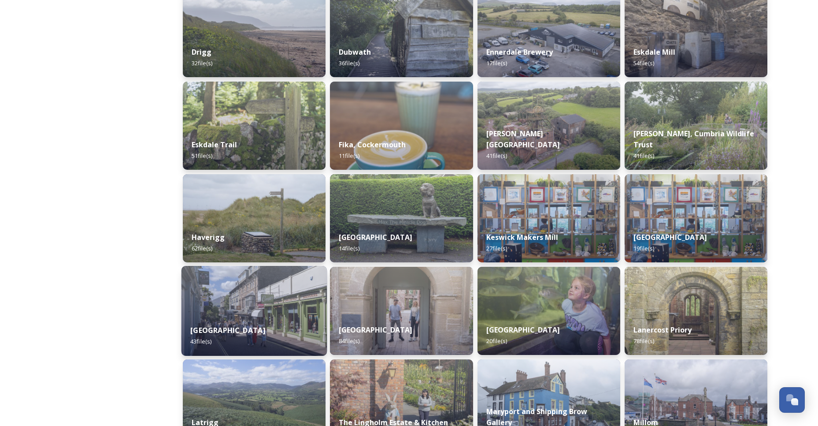
click at [230, 323] on div "Keswick Town 43 file(s)" at bounding box center [255, 336] width 146 height 40
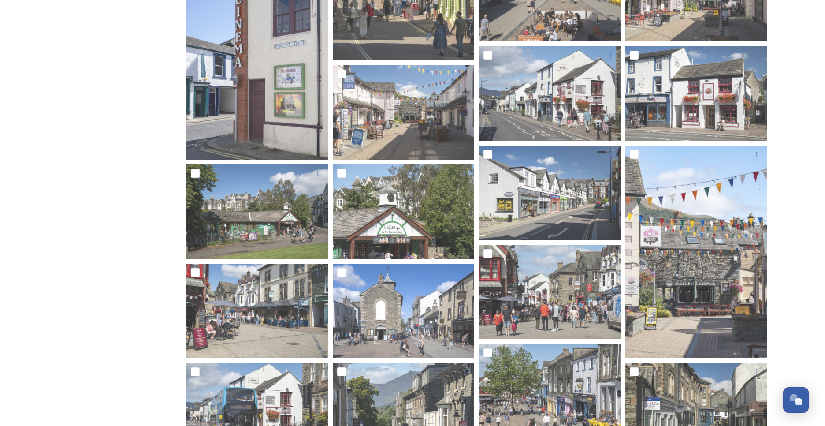
scroll to position [443, 0]
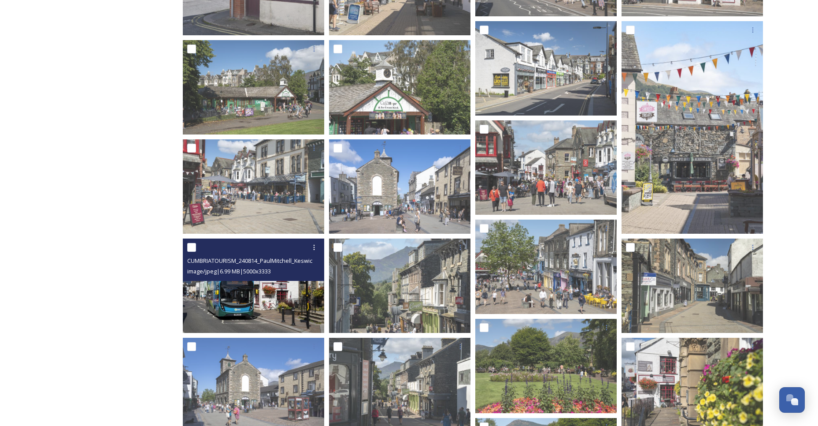
click at [247, 302] on img at bounding box center [253, 285] width 141 height 94
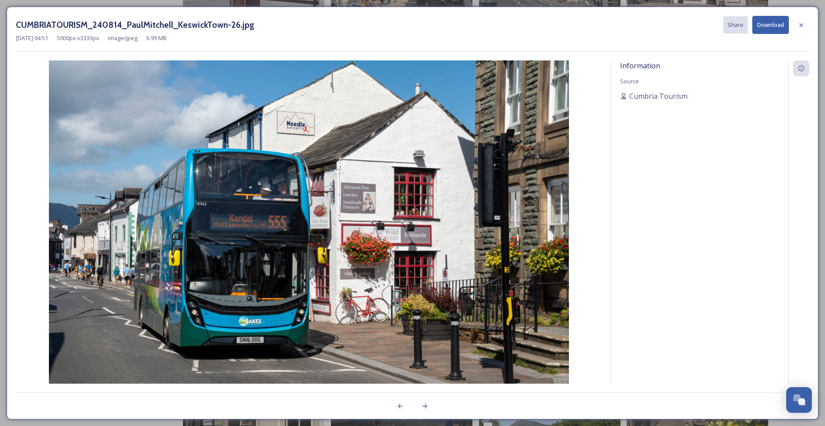
click at [762, 21] on button "Download" at bounding box center [770, 25] width 37 height 18
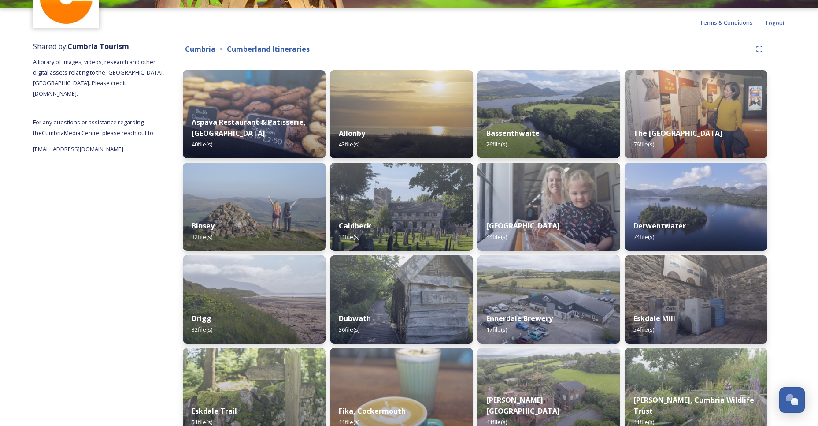
scroll to position [249, 0]
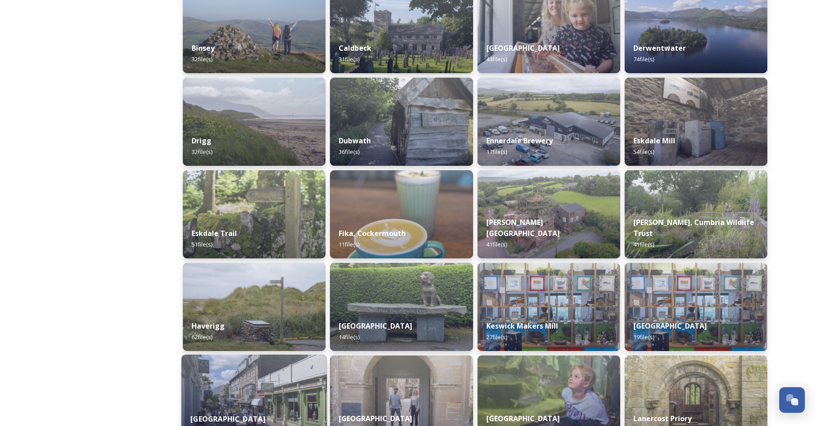
click at [231, 400] on img at bounding box center [255, 399] width 146 height 90
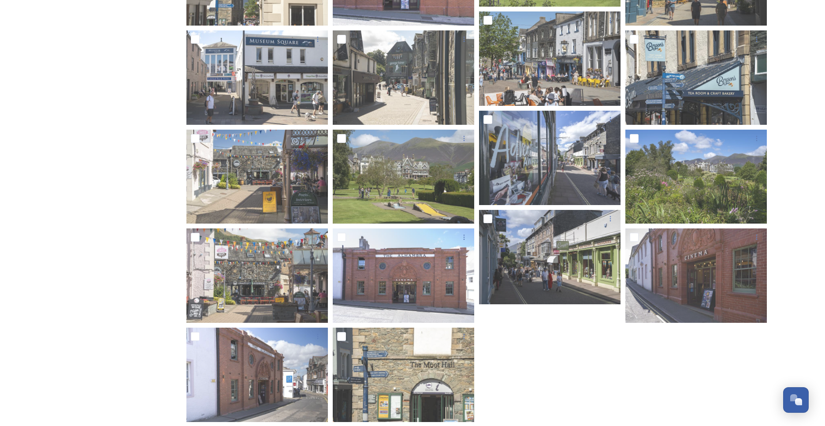
scroll to position [964, 0]
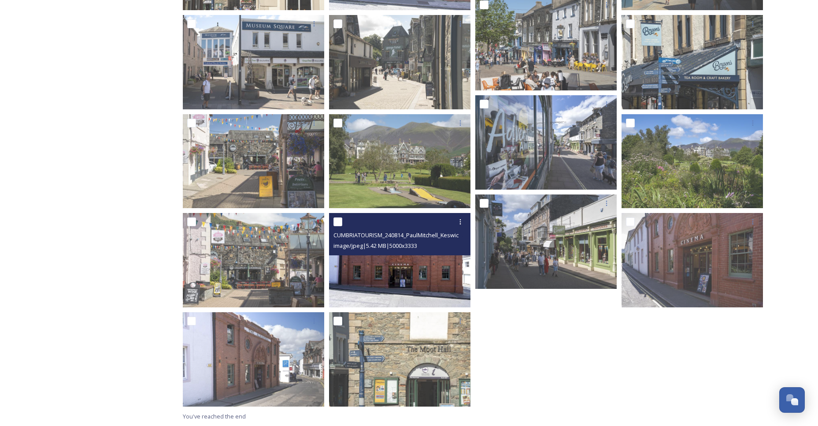
click at [391, 255] on div "CUMBRIATOURISM_240814_PaulMitchell_KeswickTown-33.jpg image/jpeg | 5.42 MB | 50…" at bounding box center [399, 234] width 141 height 42
click at [391, 264] on img at bounding box center [399, 260] width 141 height 94
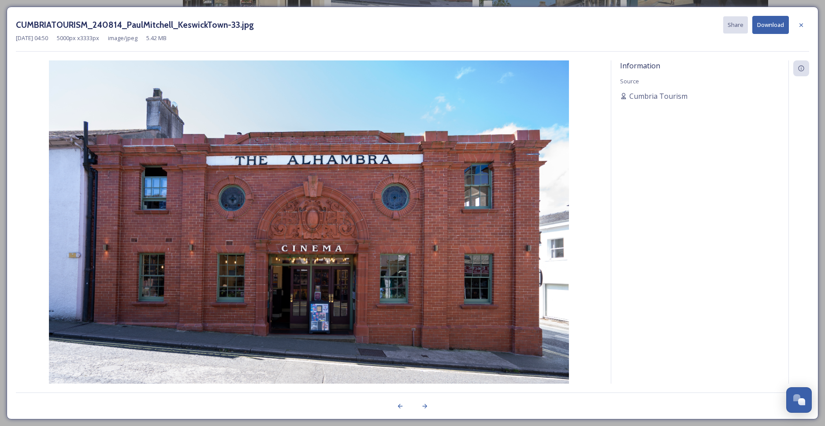
click at [766, 19] on button "Download" at bounding box center [770, 25] width 37 height 18
click at [427, 79] on img at bounding box center [309, 233] width 586 height 346
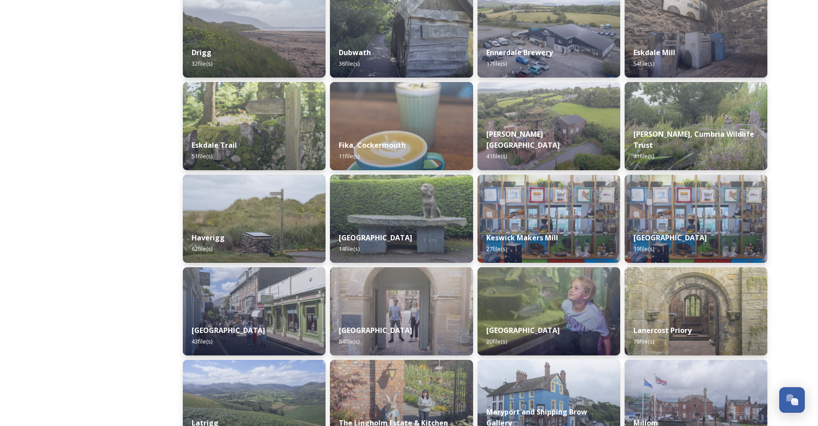
scroll to position [355, 0]
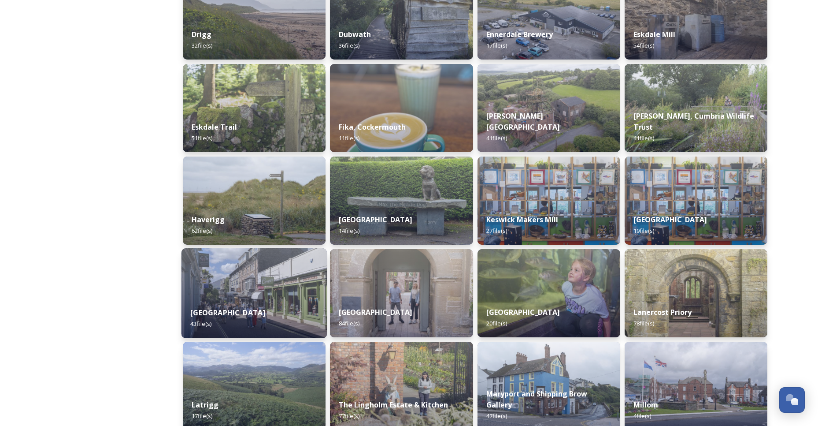
click at [232, 314] on strong "[GEOGRAPHIC_DATA]" at bounding box center [227, 313] width 75 height 10
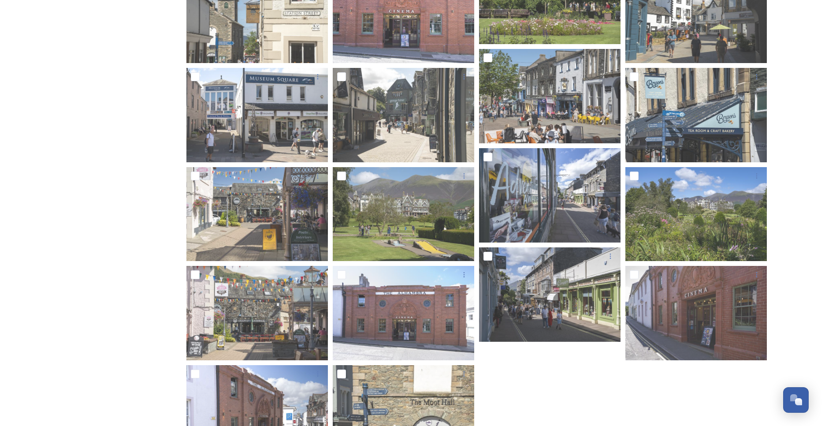
scroll to position [805, 0]
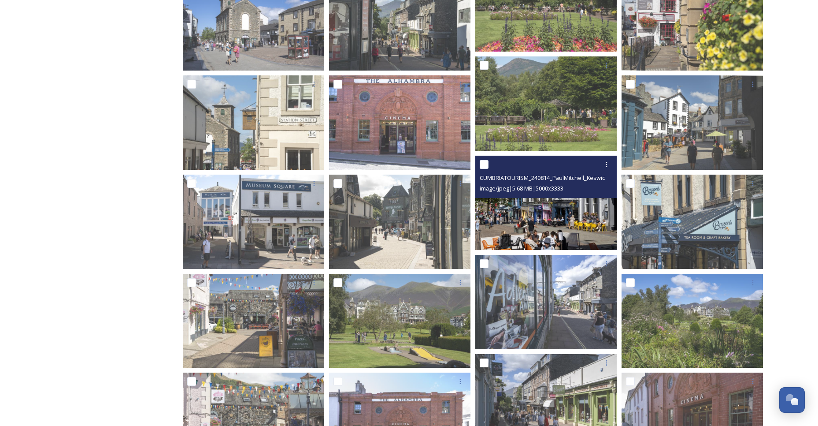
click at [542, 207] on img at bounding box center [545, 203] width 141 height 94
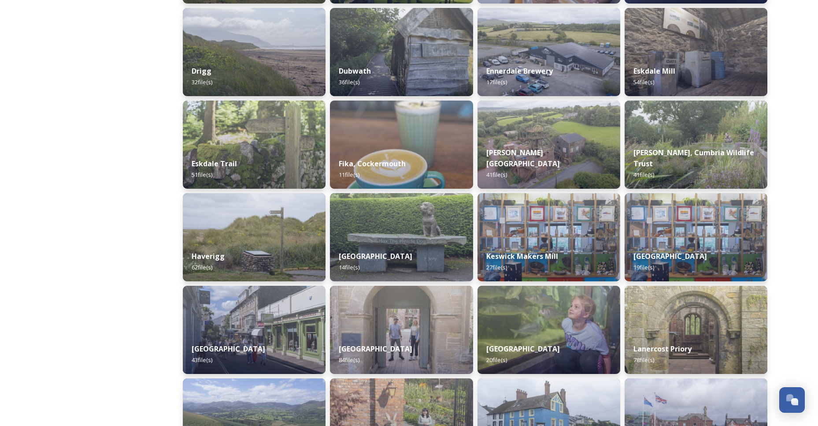
scroll to position [337, 0]
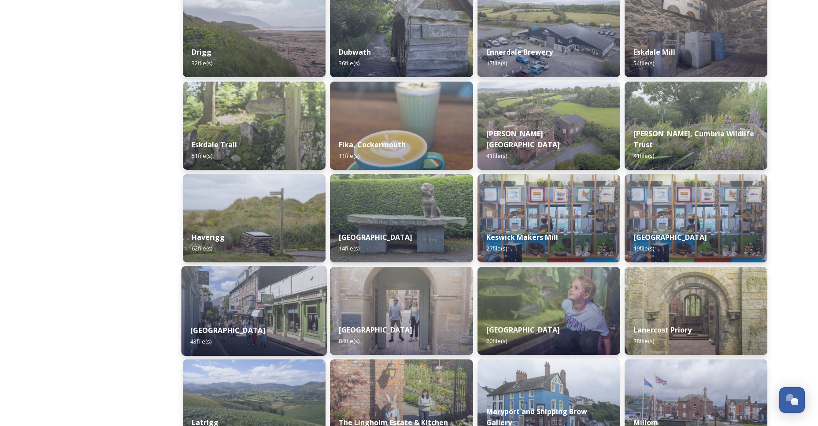
click at [243, 319] on div "Keswick Town 43 file(s)" at bounding box center [255, 336] width 146 height 40
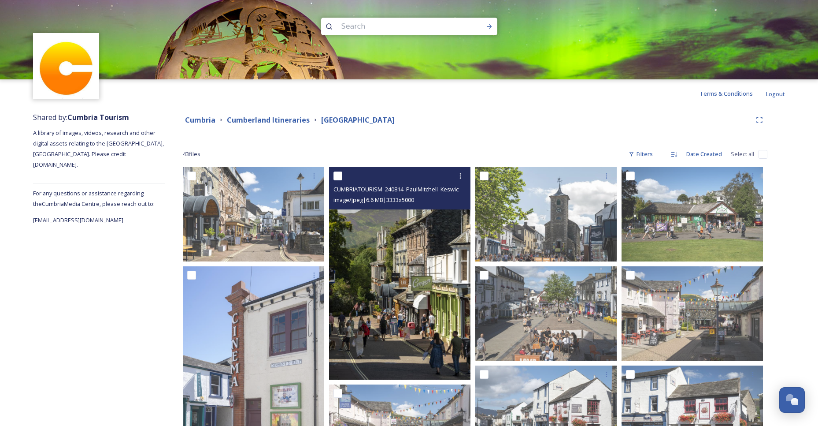
click at [390, 329] on img at bounding box center [399, 273] width 141 height 212
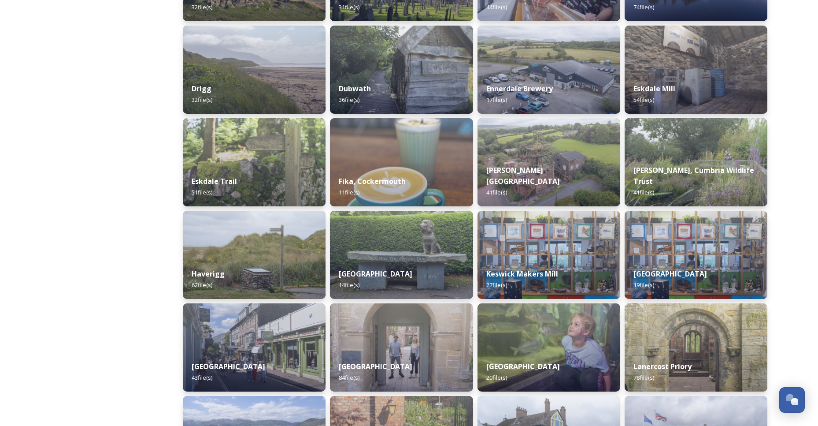
scroll to position [319, 0]
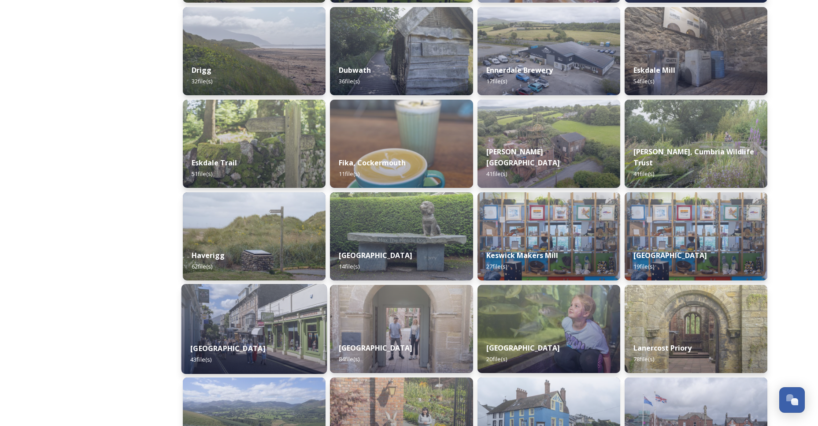
click at [271, 350] on div "Keswick Town 43 file(s)" at bounding box center [255, 354] width 146 height 40
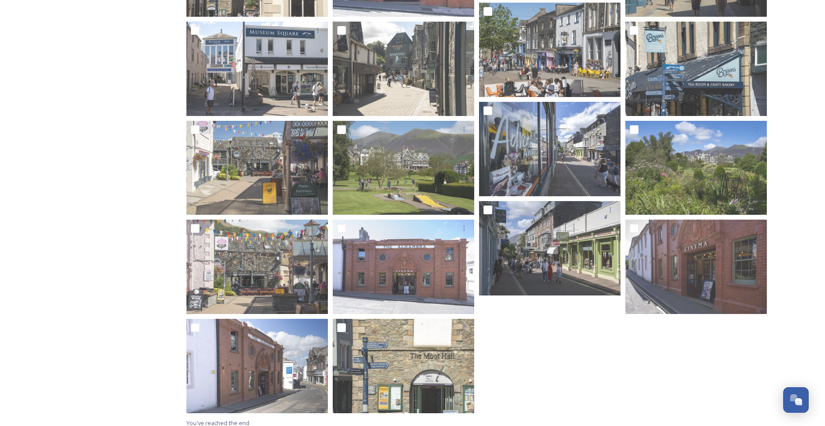
scroll to position [964, 0]
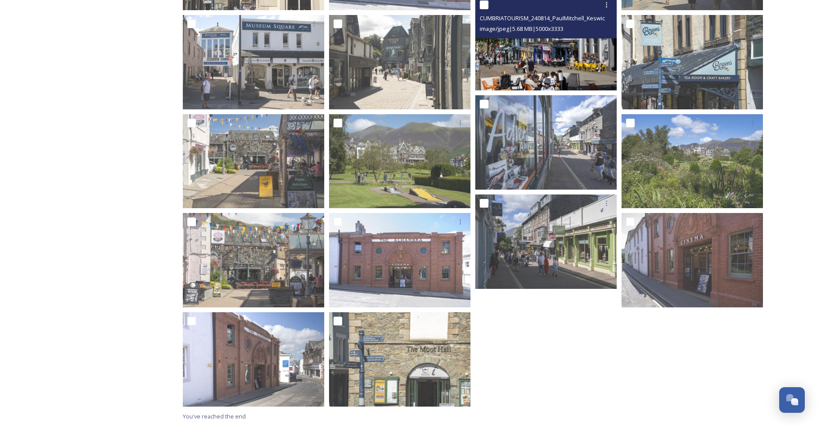
click at [550, 59] on img at bounding box center [545, 43] width 141 height 94
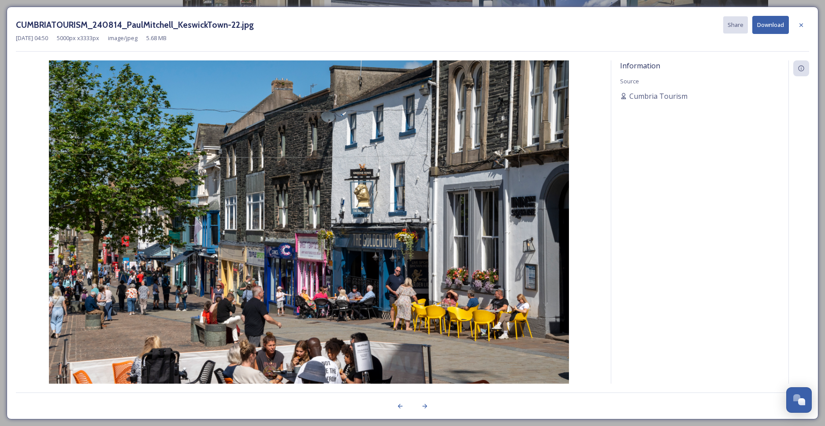
click at [766, 23] on button "Download" at bounding box center [770, 25] width 37 height 18
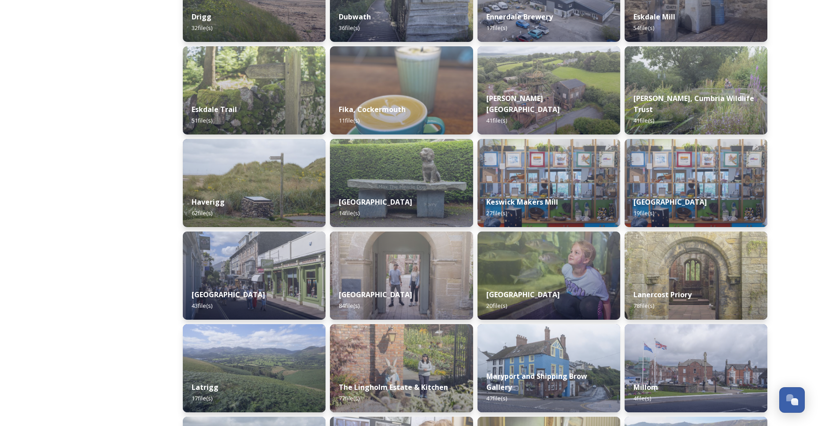
scroll to position [514, 0]
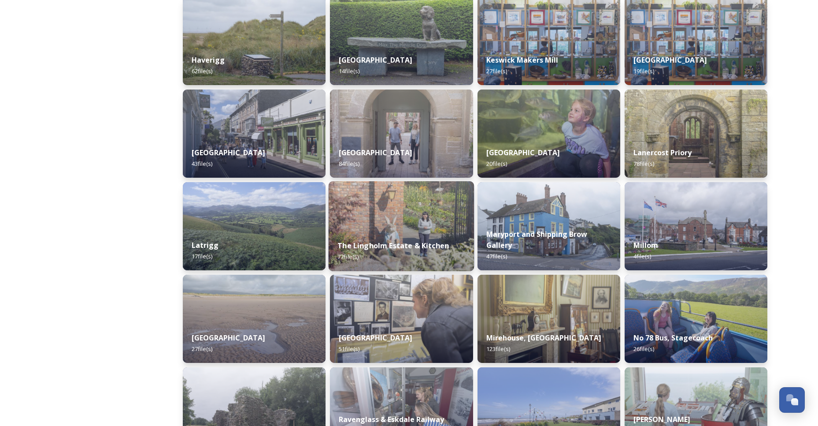
click at [391, 243] on strong "The Lingholm Estate & Kitchen" at bounding box center [393, 246] width 111 height 10
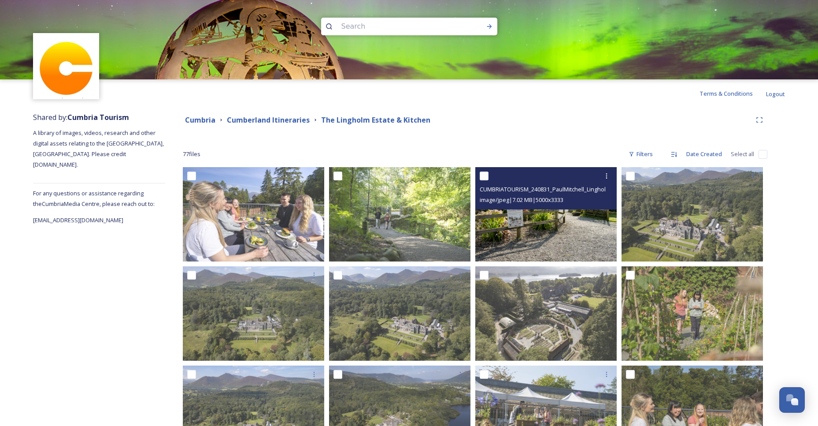
click at [537, 216] on img at bounding box center [545, 214] width 141 height 94
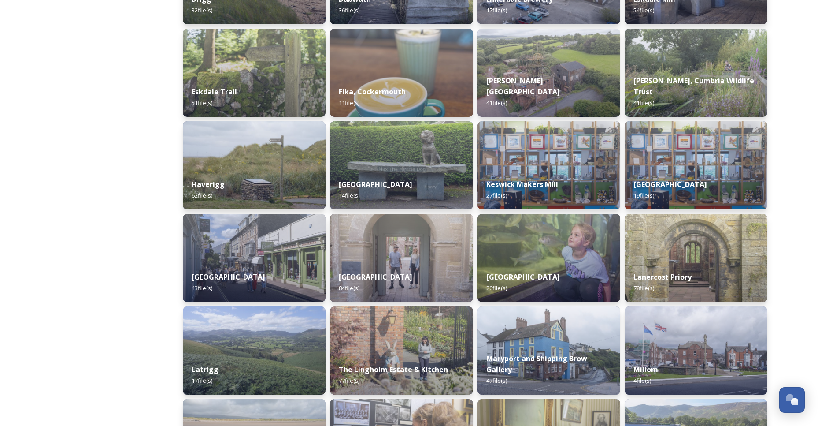
scroll to position [443, 0]
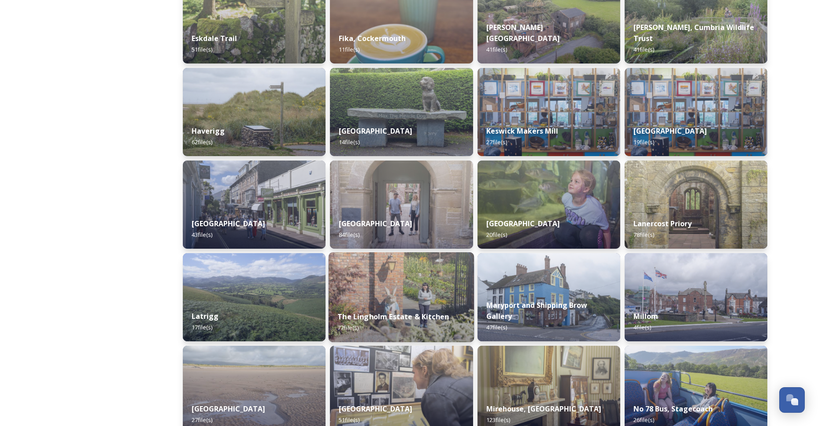
click at [377, 310] on div "The Lingholm Estate & Kitchen 77 file(s)" at bounding box center [402, 322] width 146 height 40
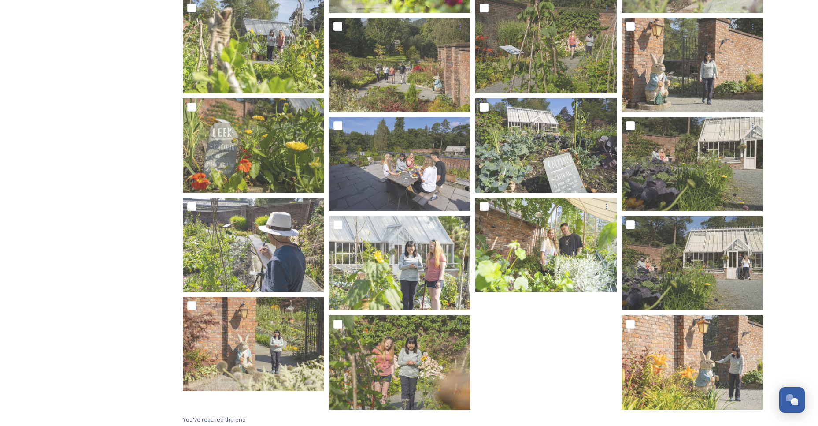
scroll to position [1757, 0]
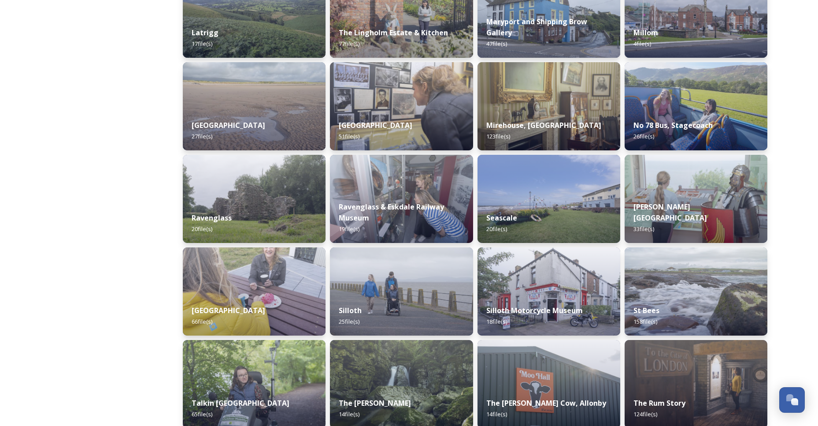
scroll to position [862, 0]
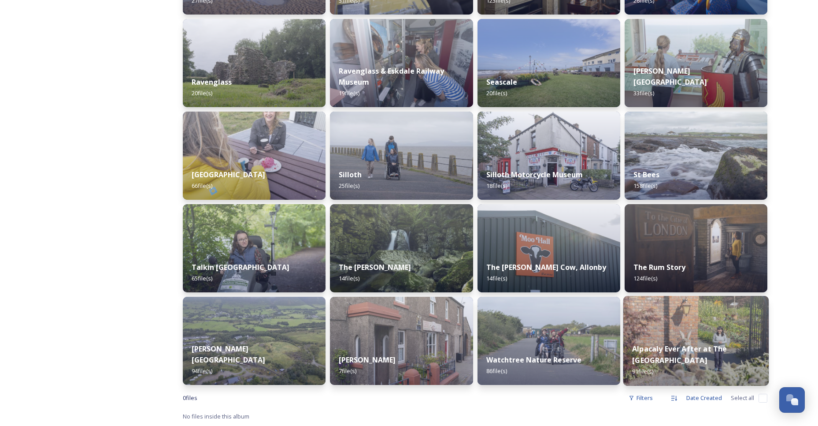
click at [650, 355] on div "Alpacaly Ever After at The Lingholm Estate 91 file(s)" at bounding box center [697, 359] width 146 height 51
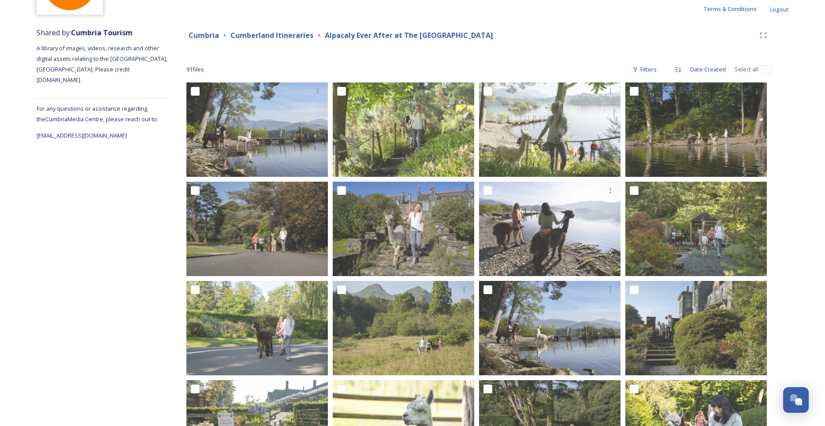
scroll to position [14, 0]
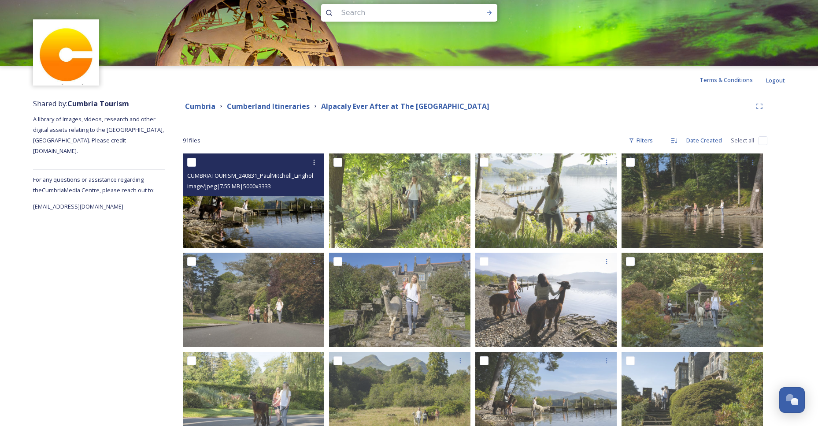
click at [254, 212] on img at bounding box center [253, 200] width 141 height 94
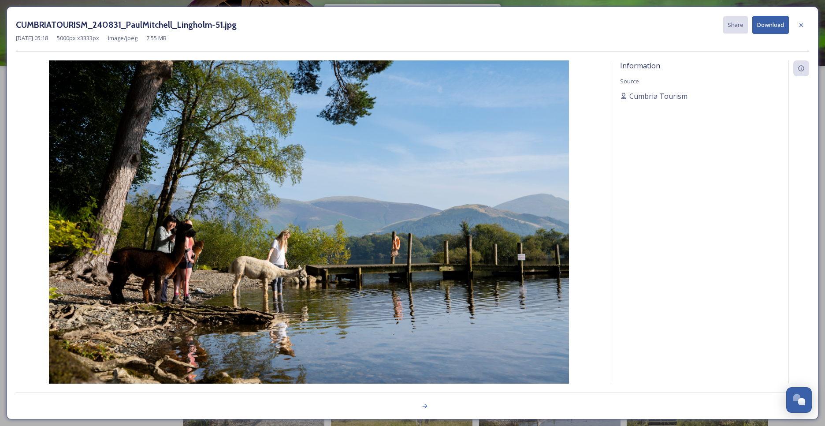
click at [769, 22] on button "Download" at bounding box center [770, 25] width 37 height 18
